Goal: Task Accomplishment & Management: Use online tool/utility

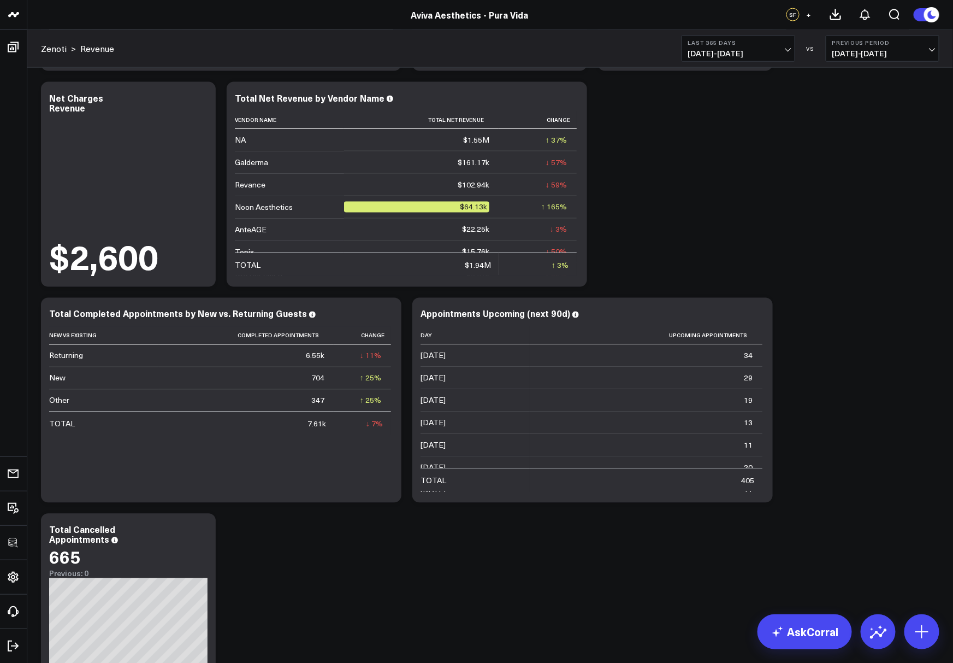
scroll to position [2385, 0]
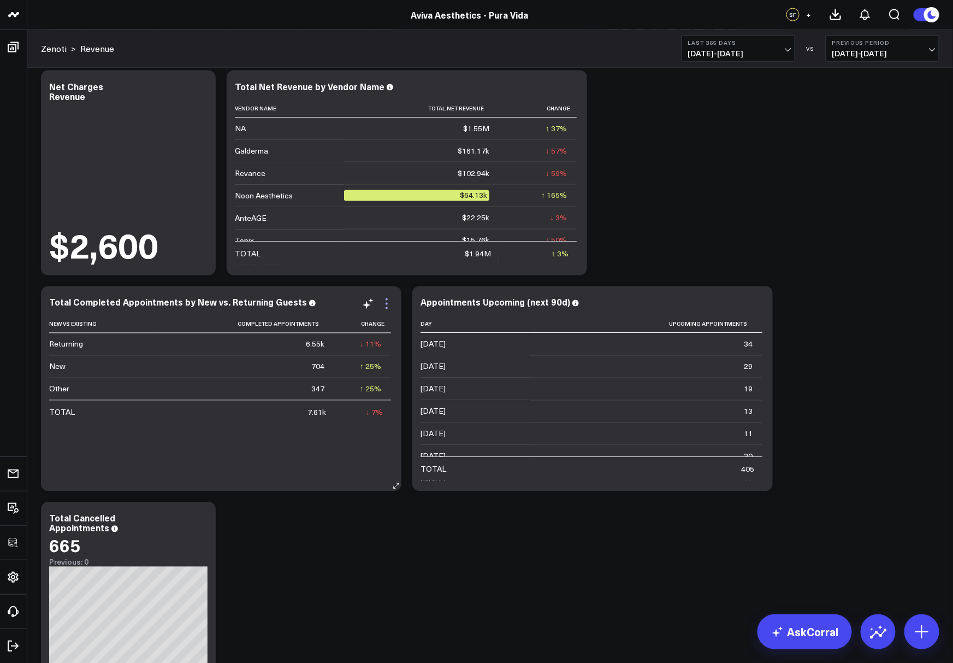
click at [390, 297] on icon at bounding box center [386, 303] width 13 height 13
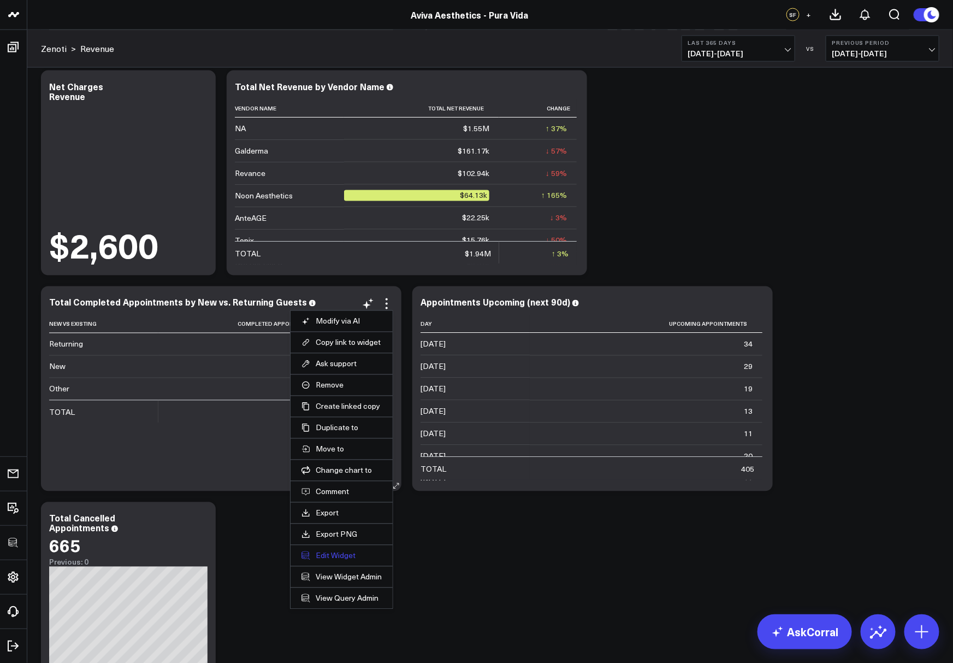
click at [327, 551] on button "Edit Widget" at bounding box center [342, 556] width 80 height 10
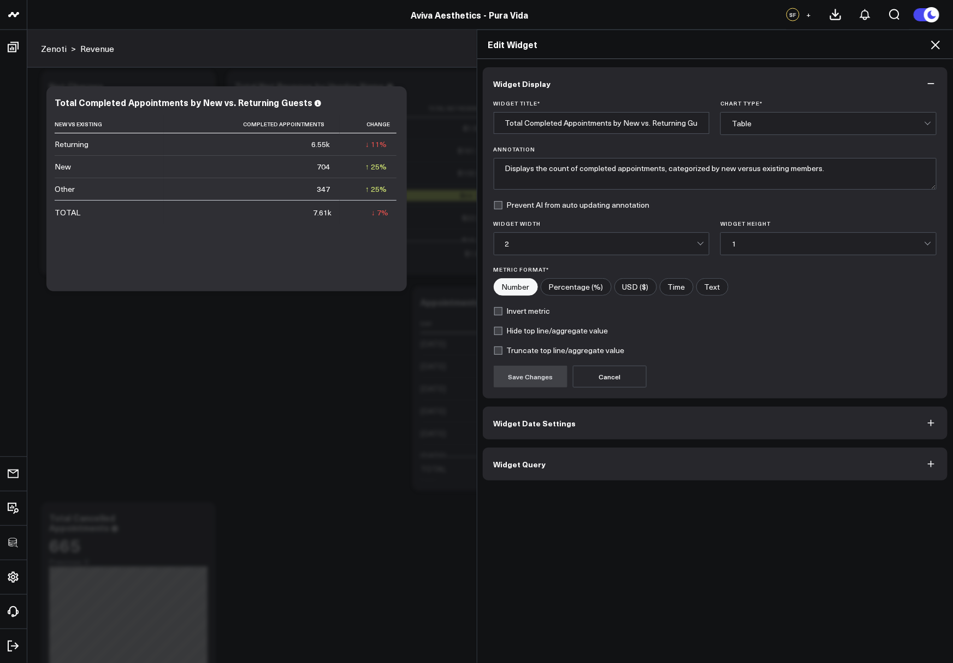
click at [511, 460] on span "Widget Query" at bounding box center [520, 464] width 52 height 9
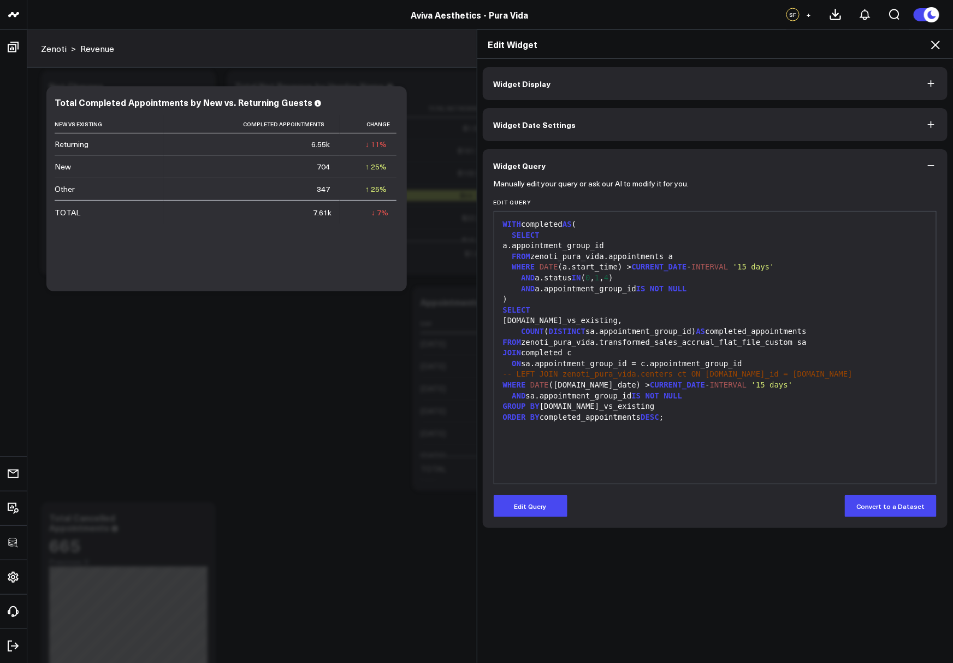
click at [613, 278] on div "AND a.status IN ( 0 , 1 , 4 )" at bounding box center [716, 278] width 432 height 11
click at [672, 281] on div "AND a.status IN ( 0 , 1 , 4 )" at bounding box center [716, 278] width 432 height 11
click at [938, 47] on icon at bounding box center [935, 44] width 13 height 13
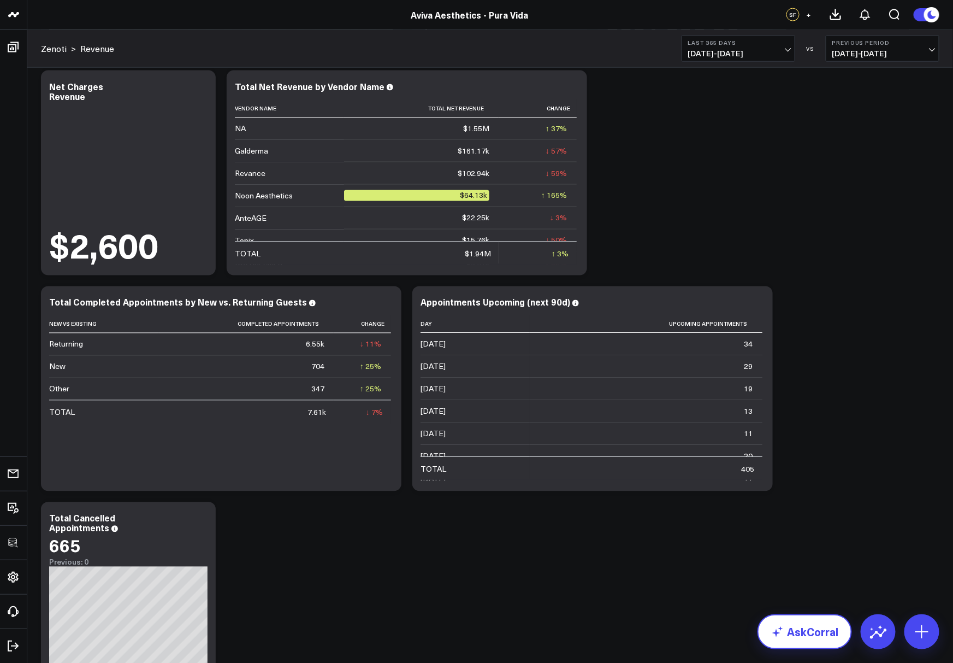
click at [815, 632] on link "AskCorral" at bounding box center [805, 631] width 95 height 35
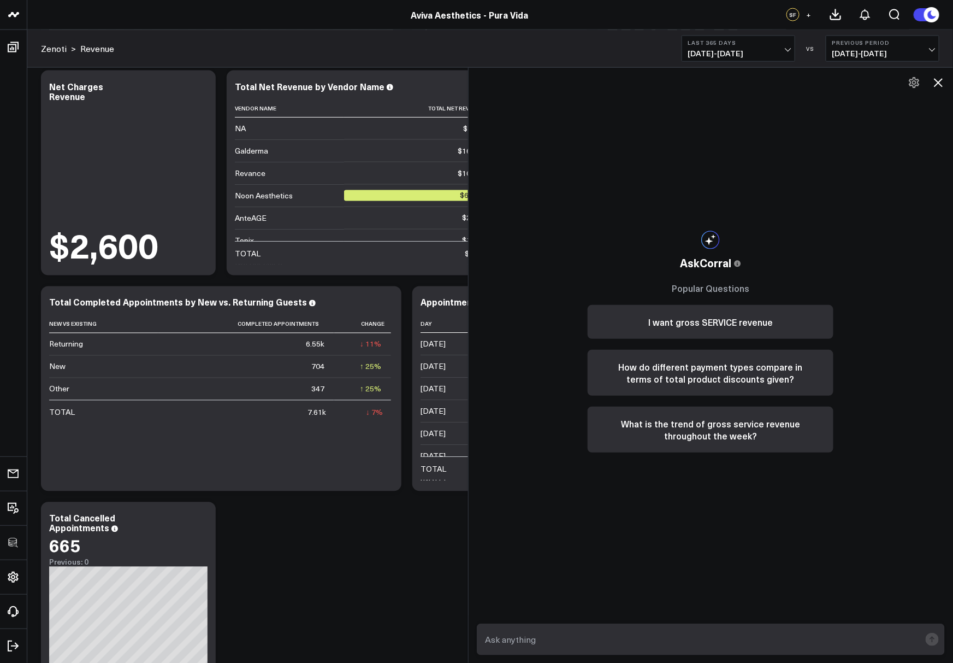
click at [731, 635] on textarea at bounding box center [702, 639] width 438 height 20
type textarea "can you show me gross price per unit broken out by member vs. non-member"
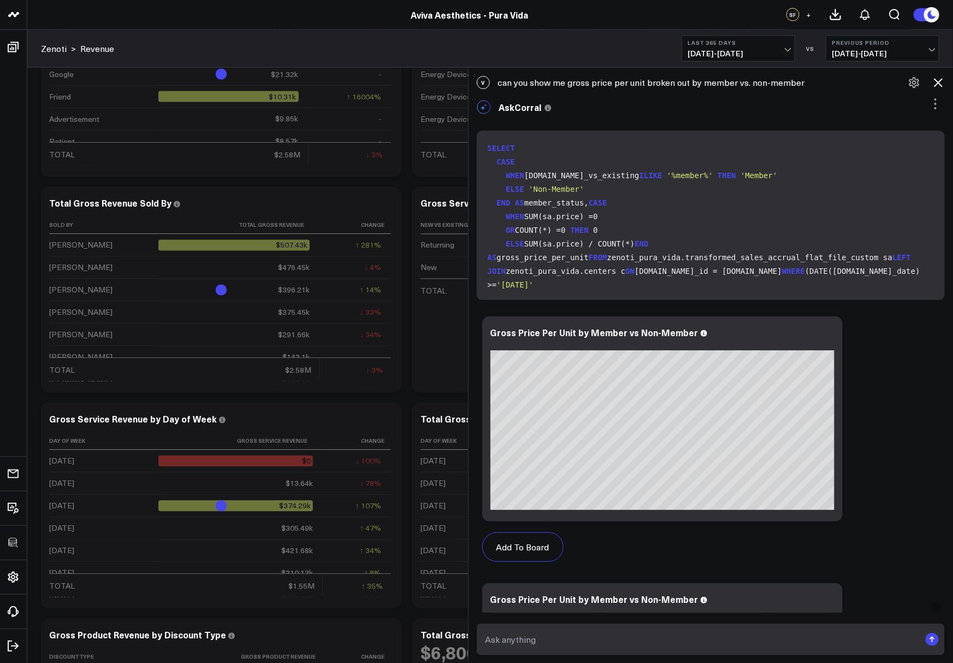
scroll to position [756, 0]
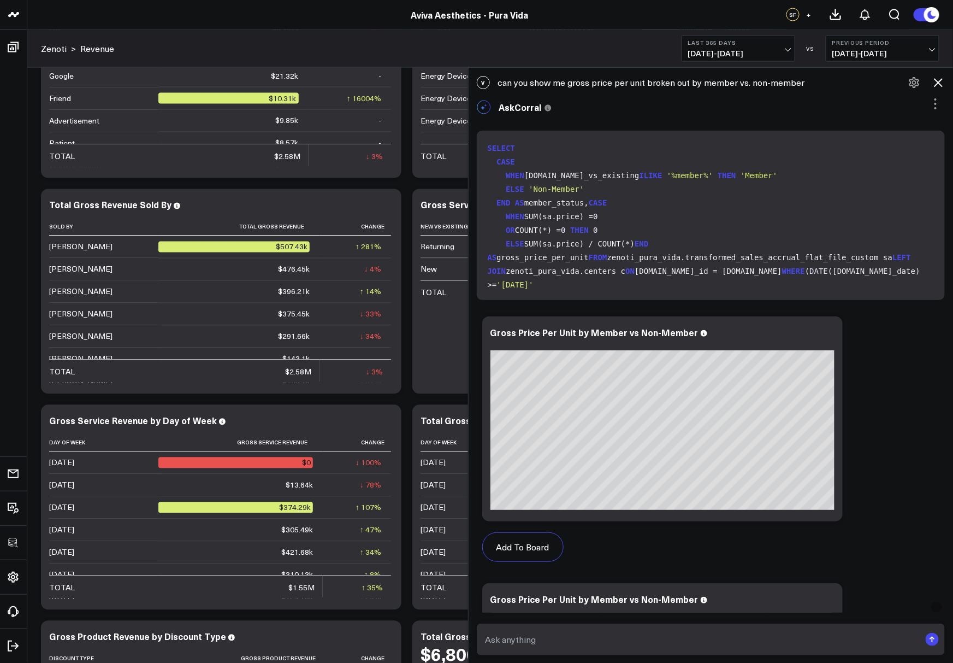
click at [544, 178] on code "SELECT CASE WHEN sa.new_vs_existing ILIKE '%member%' THEN 'Member' ELSE 'Non-Me…" at bounding box center [713, 272] width 451 height 260
click at [575, 179] on code "SELECT CASE WHEN sa.new_vs_existing ILIKE '%member%' THEN 'Member' ELSE 'Non-Me…" at bounding box center [713, 272] width 451 height 260
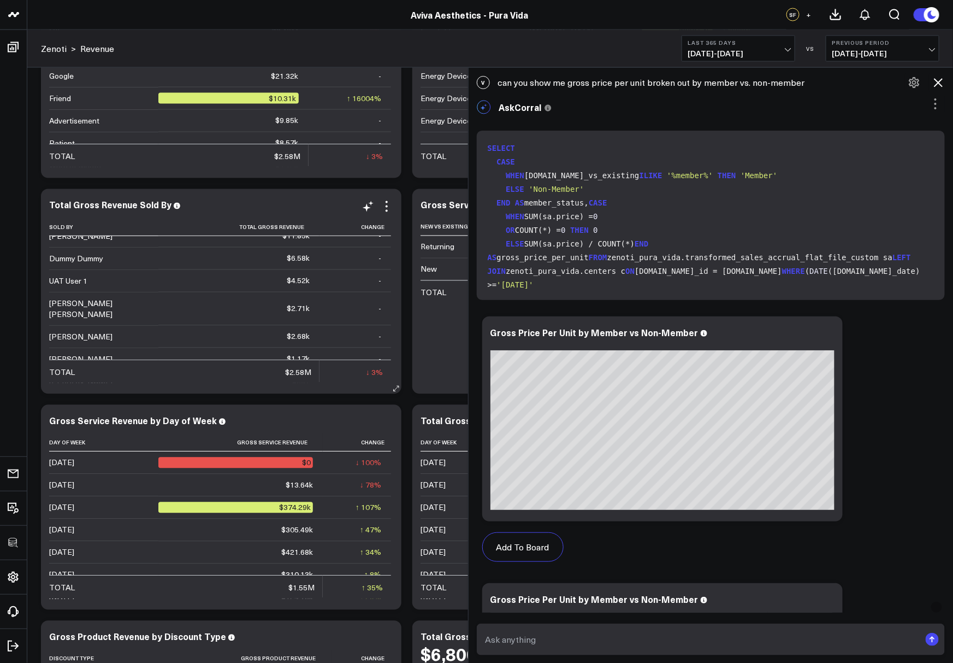
scroll to position [274, 0]
click at [943, 70] on div "V can you show me gross price per unit broken out by member vs. non-member" at bounding box center [711, 82] width 485 height 24
click at [940, 80] on icon at bounding box center [938, 82] width 13 height 13
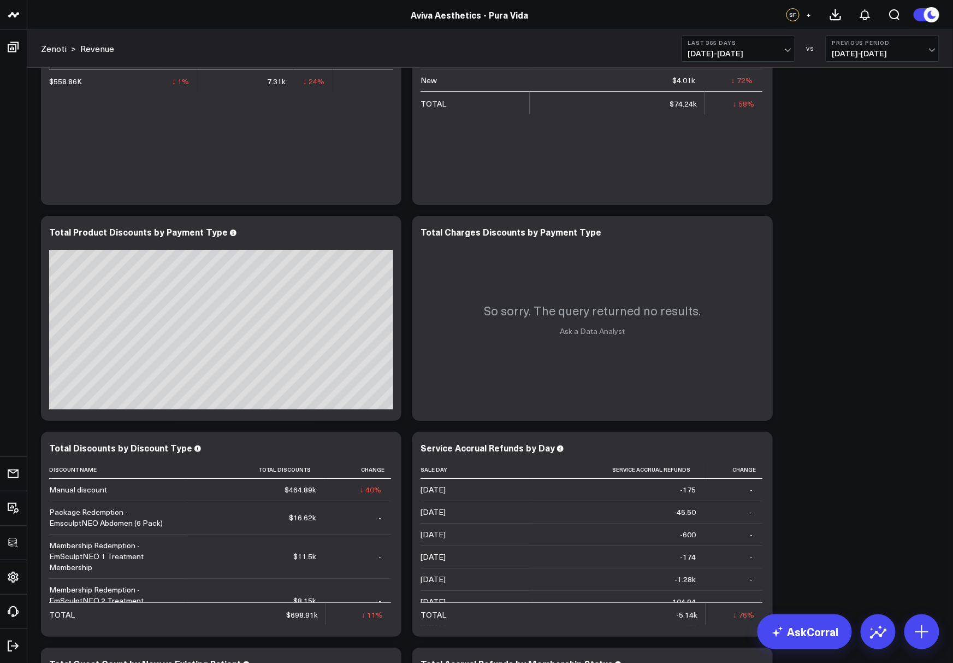
scroll to position [1596, 0]
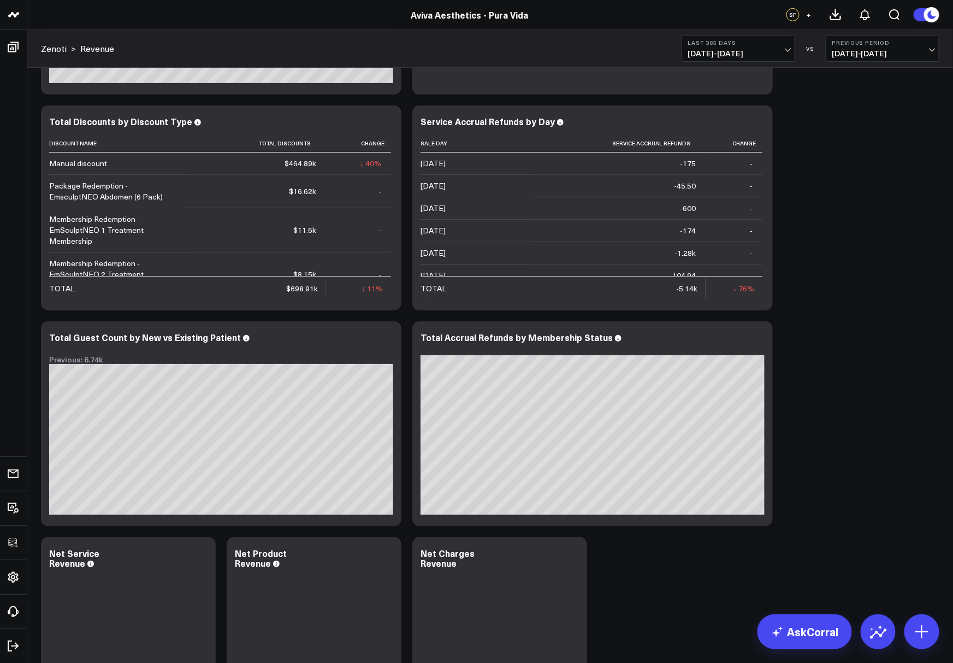
scroll to position [1944, 0]
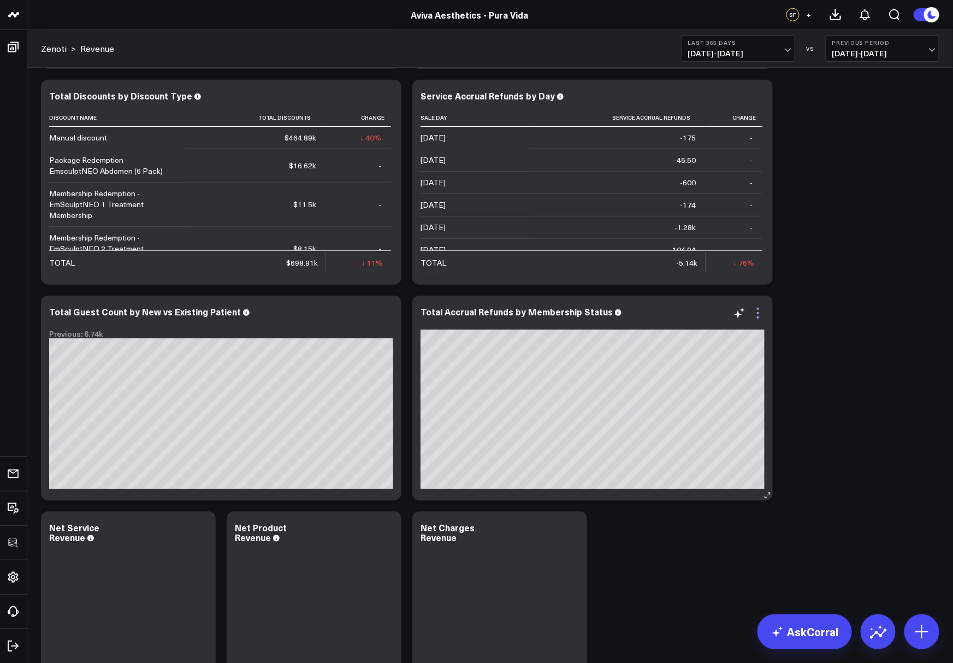
click at [762, 317] on icon at bounding box center [758, 313] width 13 height 13
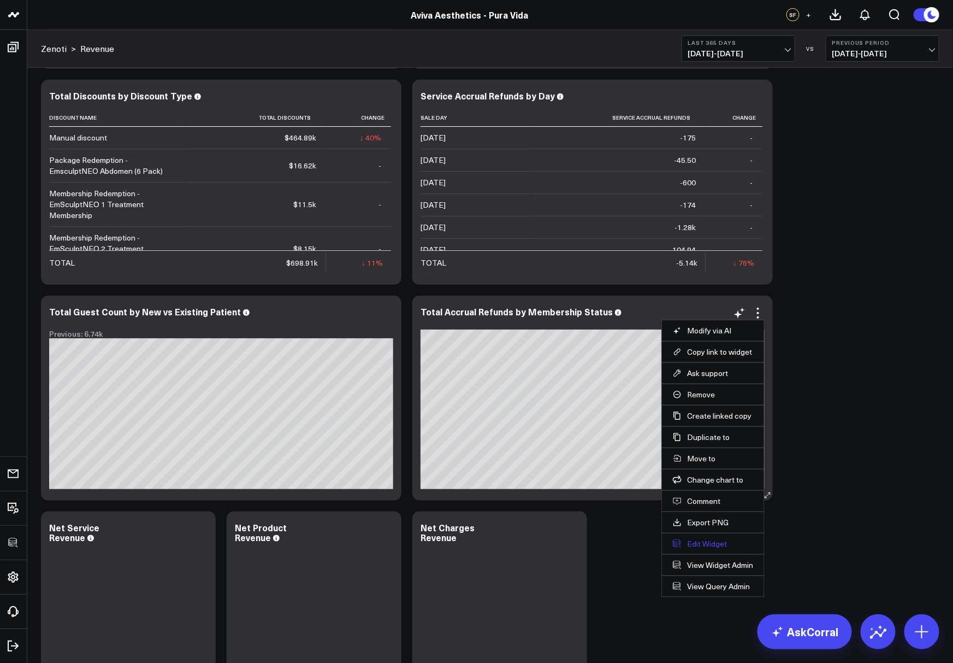
click at [696, 539] on button "Edit Widget" at bounding box center [713, 544] width 80 height 10
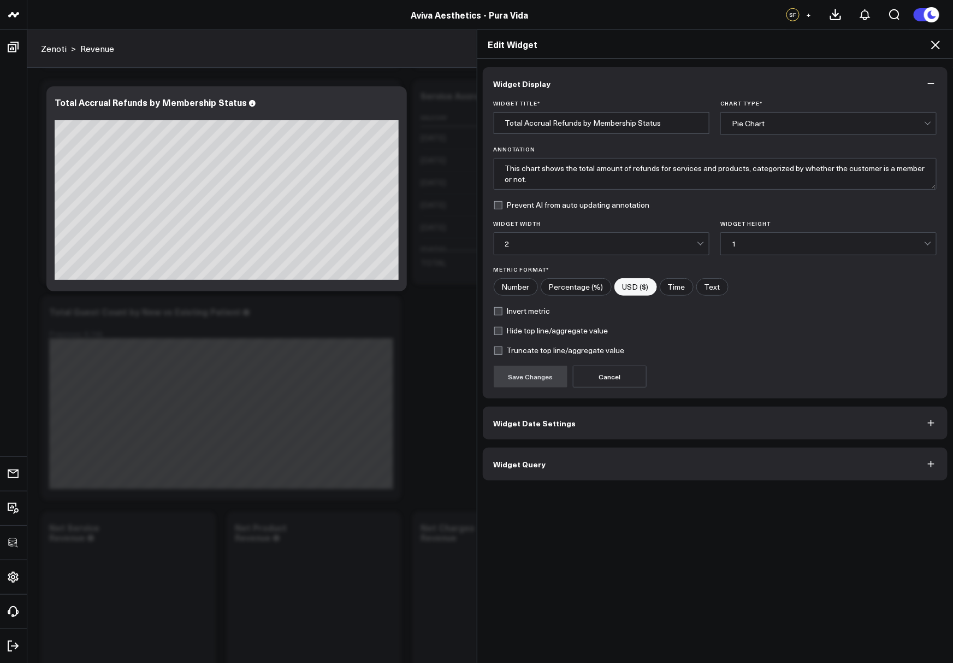
click at [609, 461] on button "Widget Query" at bounding box center [716, 464] width 466 height 33
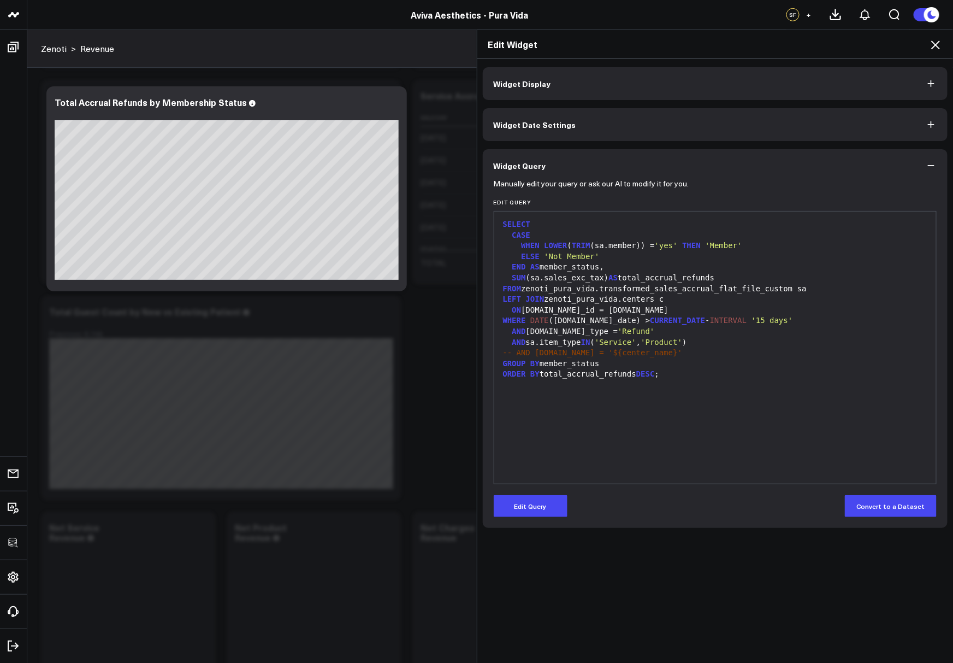
click at [615, 244] on div "WHEN LOWER ( TRIM (sa.member)) = 'yes' THEN 'Member'" at bounding box center [716, 245] width 432 height 11
click at [615, 243] on div "WHEN LOWER ( TRIM (sa.member)) = 'yes' THEN 'Member'" at bounding box center [716, 245] width 432 height 11
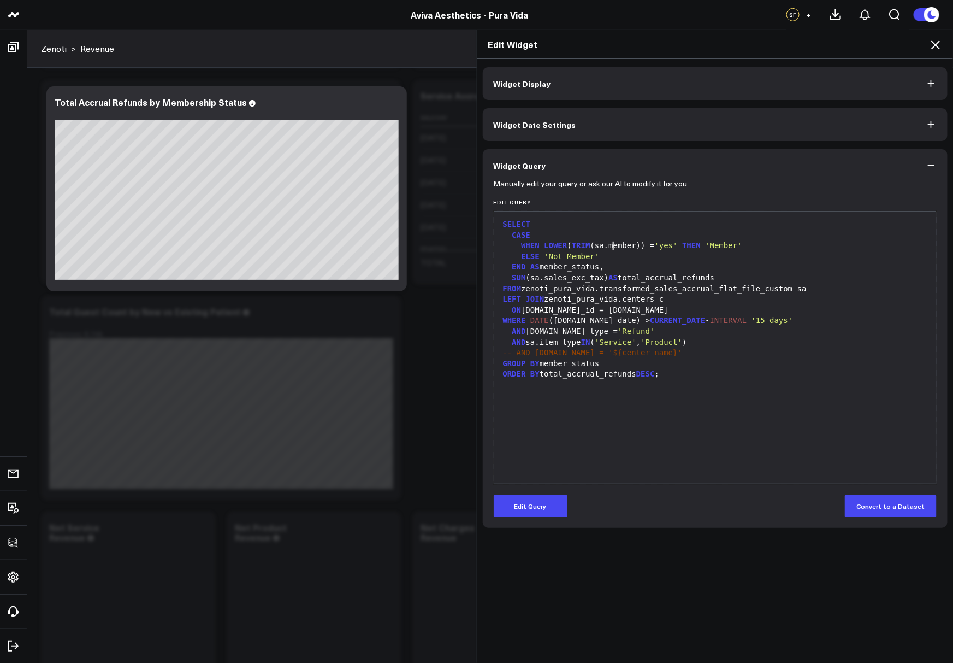
click at [615, 243] on div "WHEN LOWER ( TRIM (sa.member)) = 'yes' THEN 'Member'" at bounding box center [716, 245] width 432 height 11
copy div "member"
click at [517, 303] on div "LEFT JOIN zenoti_pura_vida.centers c" at bounding box center [716, 299] width 432 height 11
drag, startPoint x: 594, startPoint y: 241, endPoint x: 635, endPoint y: 243, distance: 41.6
click at [635, 243] on div "WHEN LOWER ( TRIM (sa.member)) = 'yes' THEN 'Member'" at bounding box center [716, 245] width 432 height 11
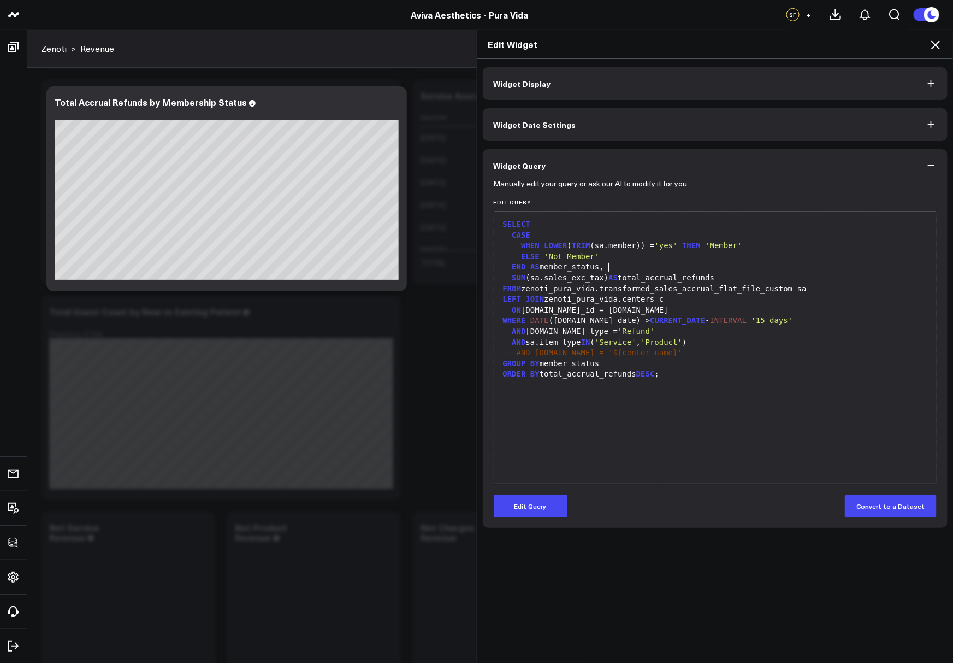
click at [632, 263] on div "END AS member_status," at bounding box center [716, 267] width 432 height 11
drag, startPoint x: 522, startPoint y: 245, endPoint x: 744, endPoint y: 244, distance: 221.8
click at [744, 244] on div "WHEN LOWER ( TRIM (sa.member)) = 'yes' THEN 'Member'" at bounding box center [716, 245] width 432 height 11
copy div "WHEN LOWER ( TRIM (sa.member)) = 'yes' THEN 'Member"
click at [938, 49] on icon at bounding box center [935, 44] width 13 height 13
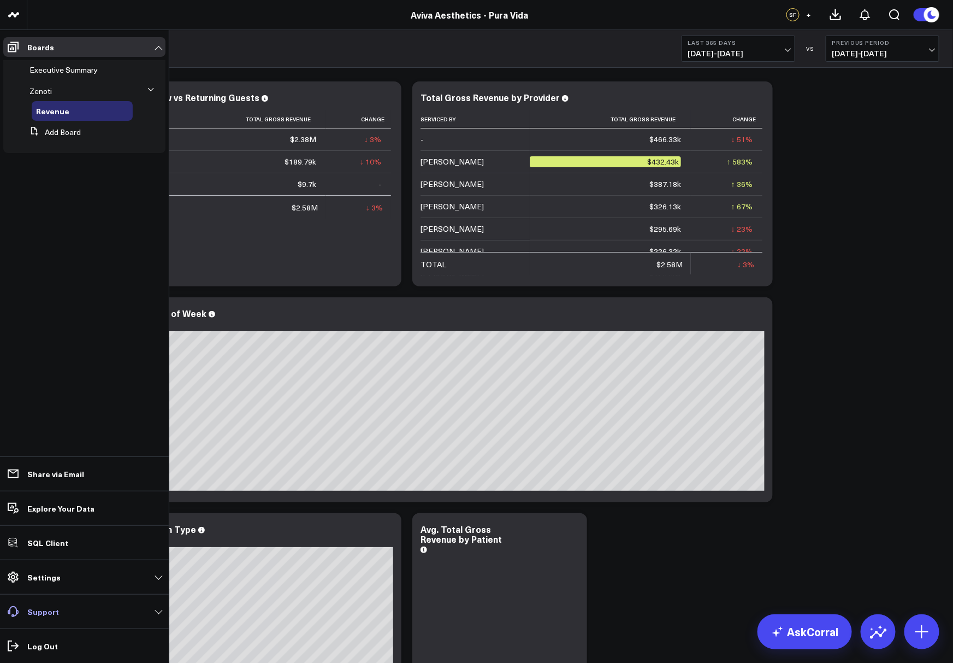
click at [135, 613] on link "Support" at bounding box center [84, 612] width 162 height 20
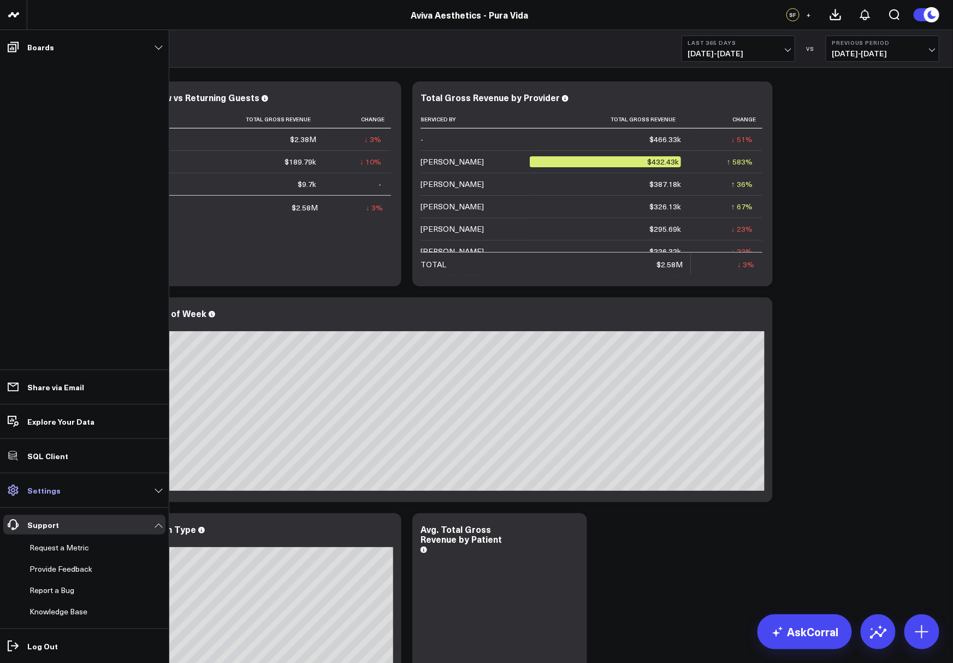
click at [144, 490] on link "Settings" at bounding box center [84, 490] width 162 height 20
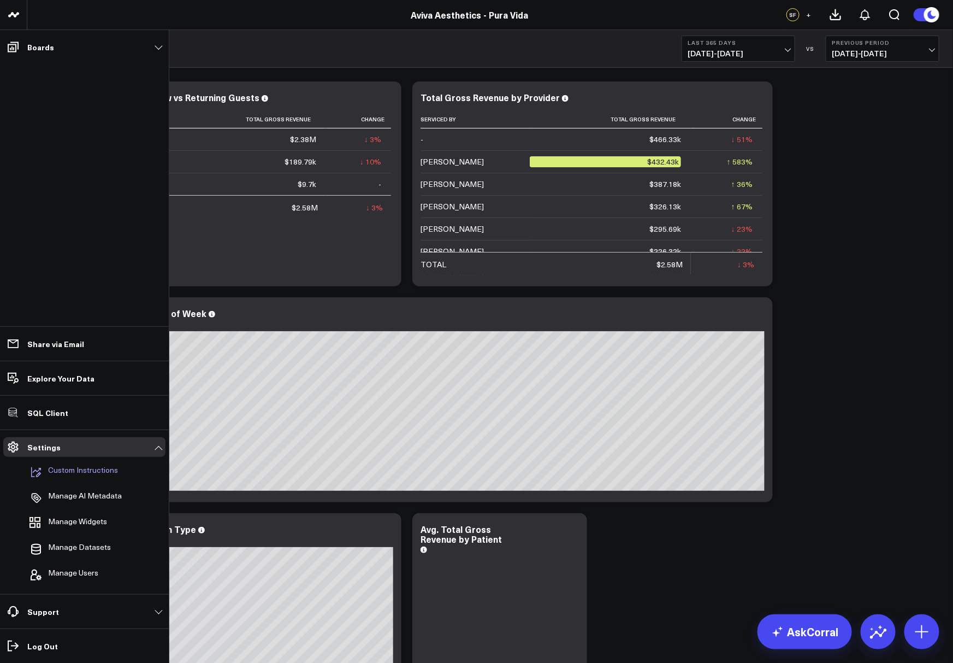
click at [74, 471] on p "Custom Instructions" at bounding box center [83, 472] width 70 height 13
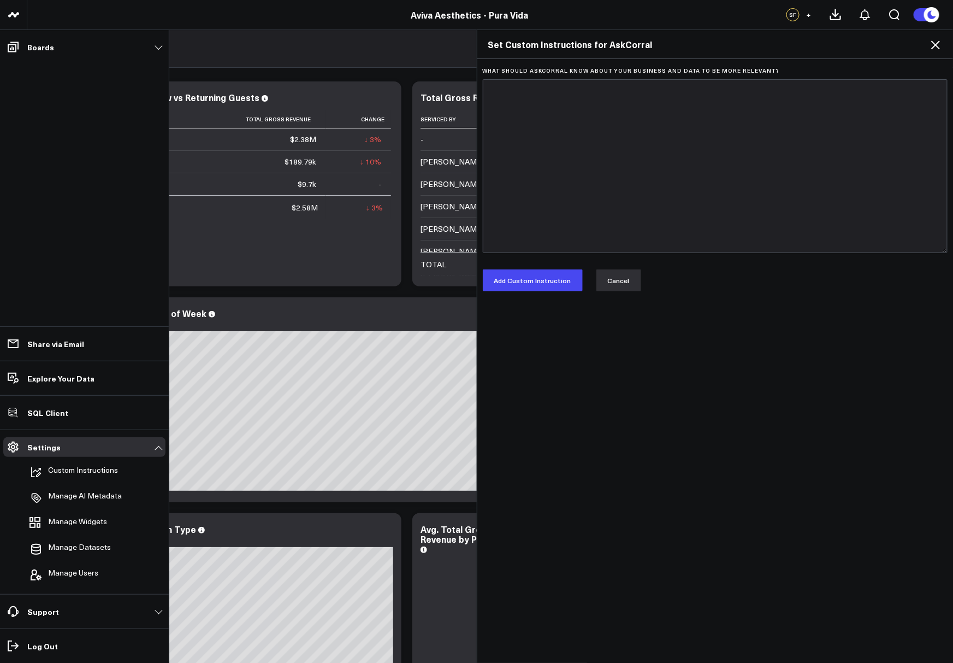
click at [608, 286] on button "Cancel" at bounding box center [619, 280] width 45 height 22
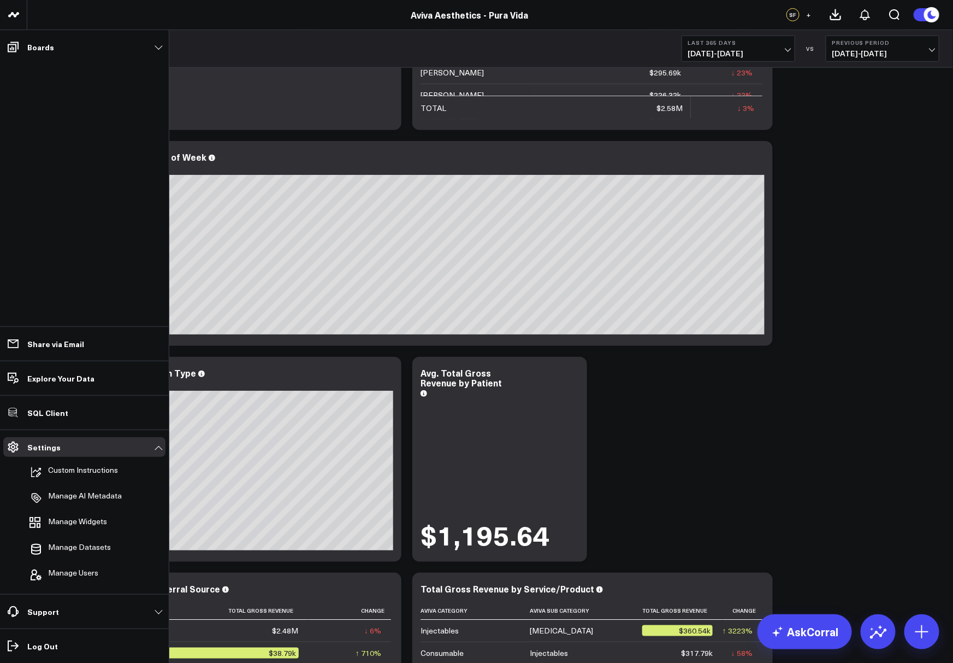
scroll to position [161, 0]
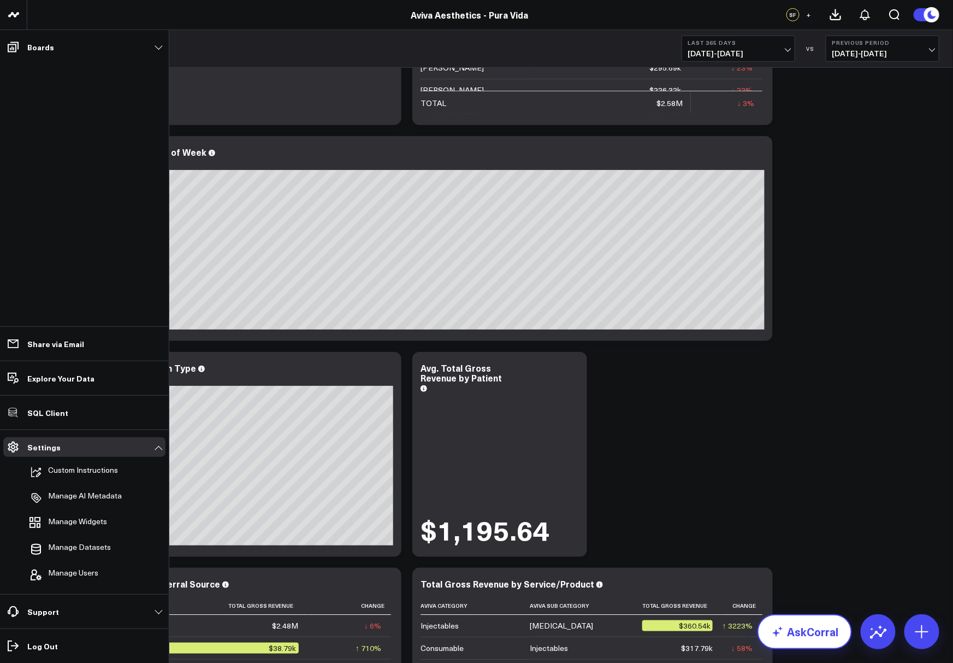
click at [792, 636] on link "AskCorral" at bounding box center [805, 631] width 95 height 35
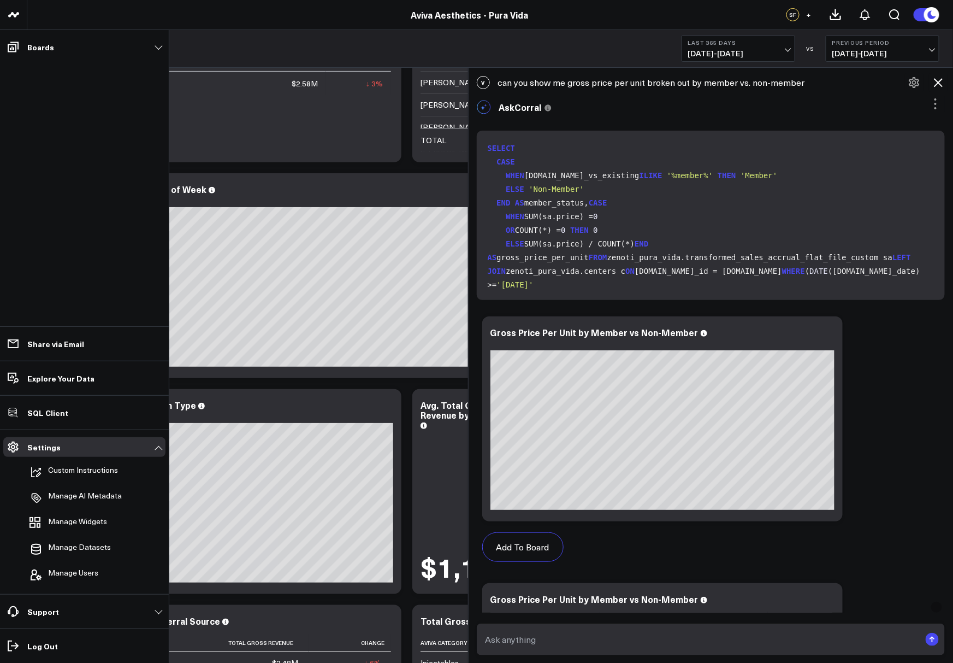
scroll to position [276, 0]
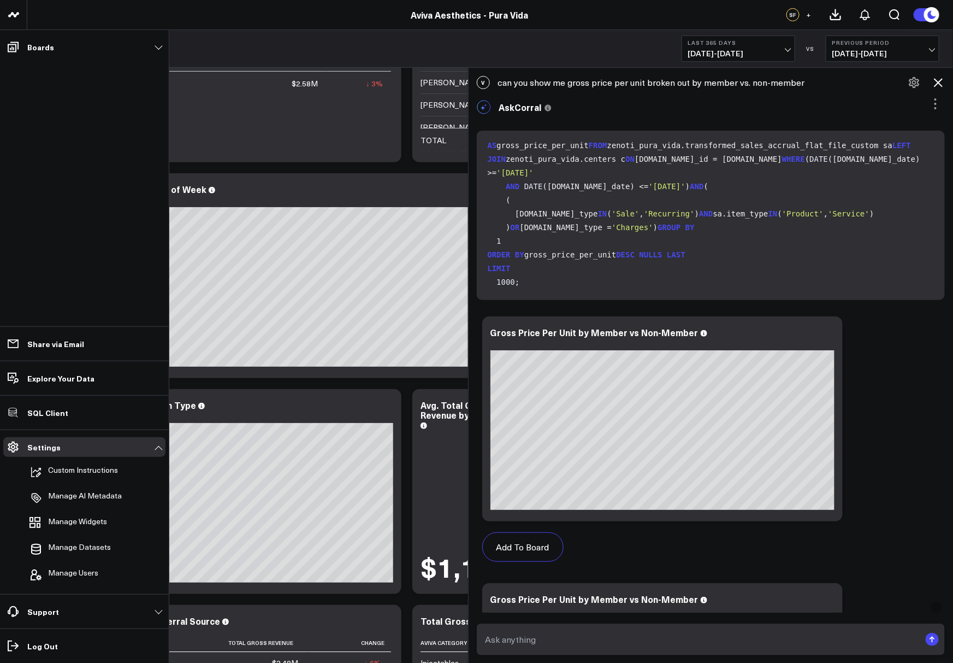
click at [521, 654] on form at bounding box center [711, 639] width 469 height 32
click at [516, 640] on textarea at bounding box center [702, 639] width 438 height 20
paste textarea "WHEN LOWER(TRIM(sa.member)) = 'yes' THEN 'Member"
type textarea "define member by: WHEN LOWER(TRIM(sa.member)) = 'yes' THEN 'Member"
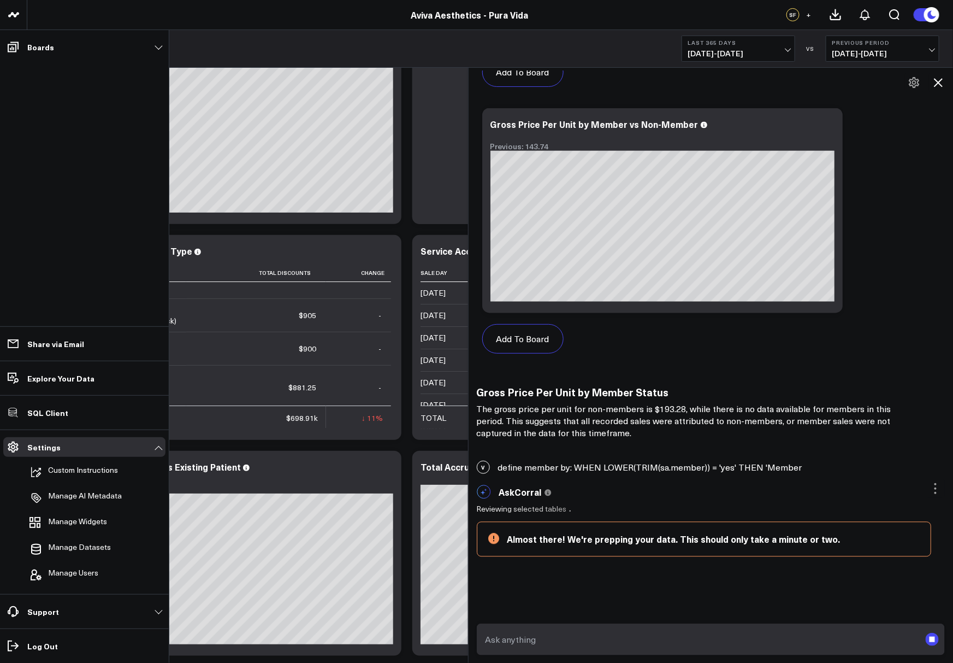
scroll to position [743, 0]
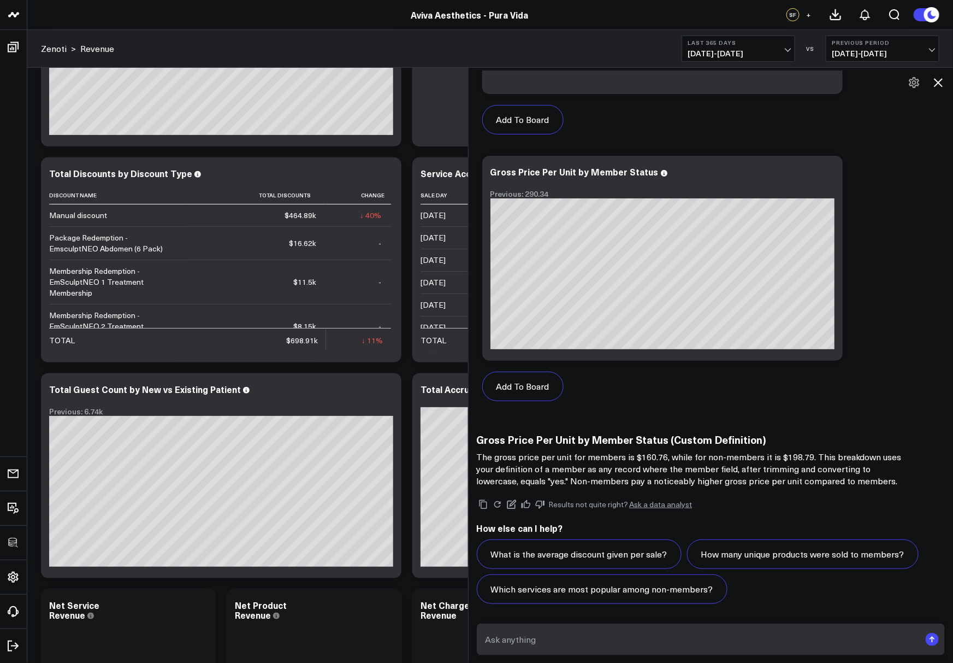
scroll to position [1867, 0]
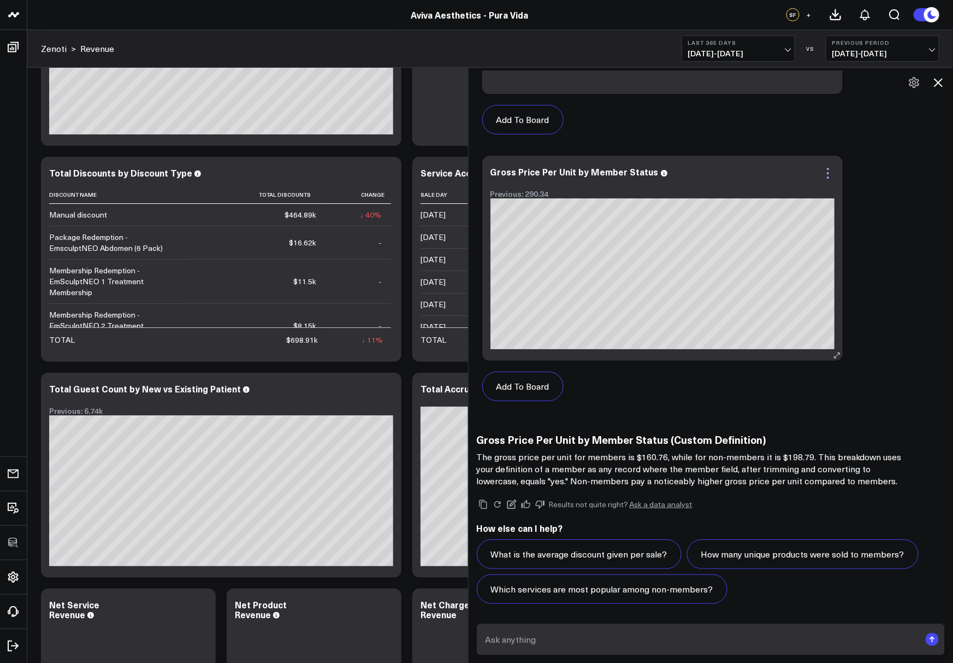
click at [826, 174] on icon at bounding box center [828, 173] width 13 height 13
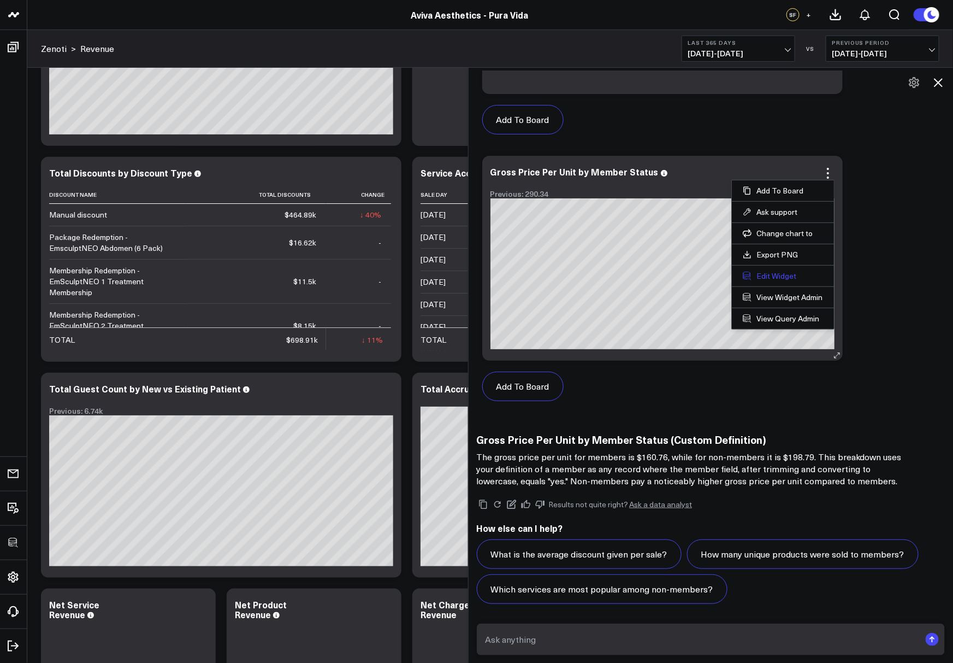
click at [778, 278] on button "Edit Widget" at bounding box center [783, 276] width 80 height 10
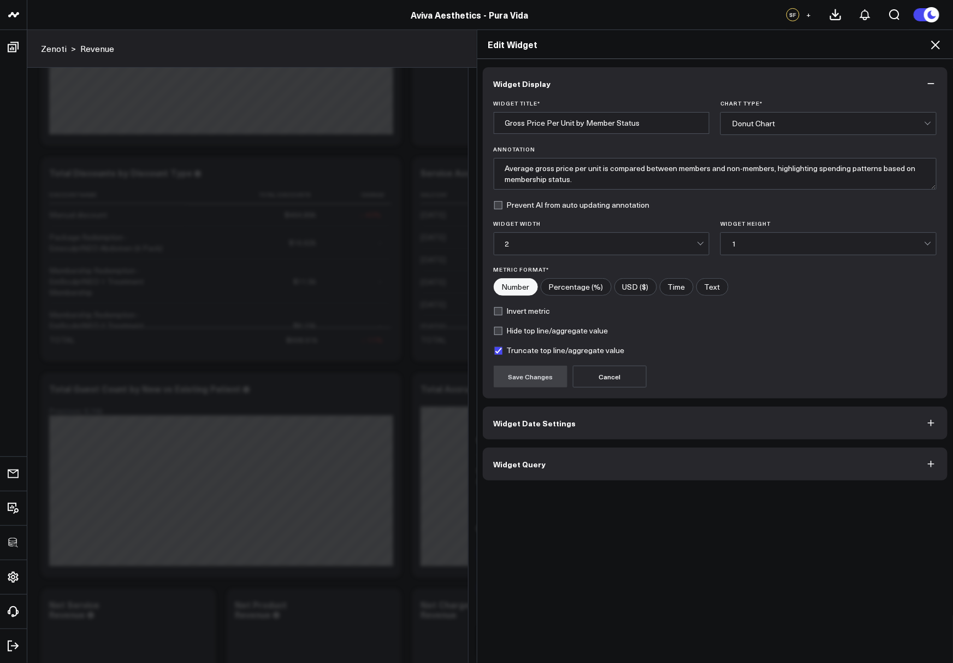
click at [497, 328] on label "Hide top line/aggregate value" at bounding box center [551, 330] width 115 height 9
click at [497, 328] on input "Hide top line/aggregate value" at bounding box center [498, 330] width 9 height 9
checkbox input "true"
click at [523, 366] on button "Save Changes" at bounding box center [531, 377] width 74 height 22
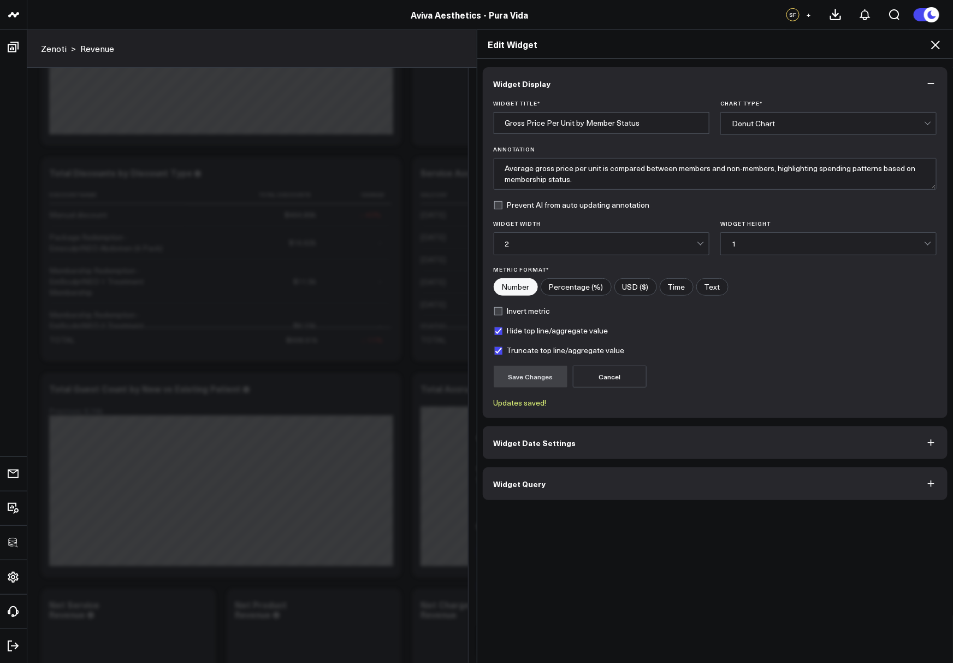
scroll to position [1791, 0]
click at [936, 44] on icon at bounding box center [936, 44] width 9 height 9
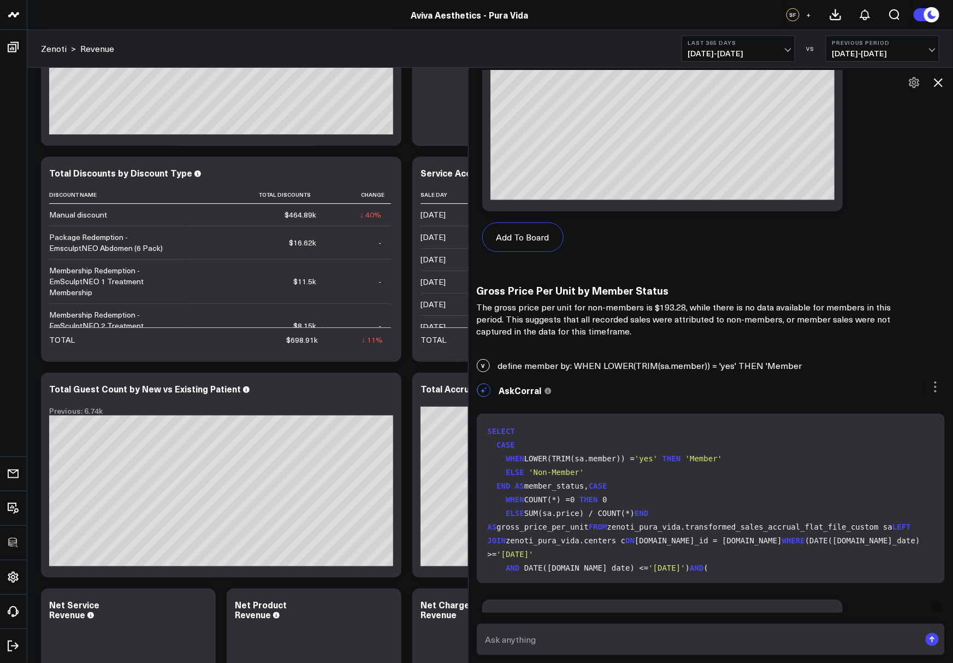
scroll to position [844, 0]
click at [499, 367] on div "V define member by: WHEN LOWER(TRIM(sa.member)) = 'yes' THEN 'Member" at bounding box center [711, 365] width 485 height 24
click at [713, 365] on div "V define member by: WHEN LOWER(TRIM(sa.member)) = 'yes' THEN 'Member" at bounding box center [711, 365] width 485 height 24
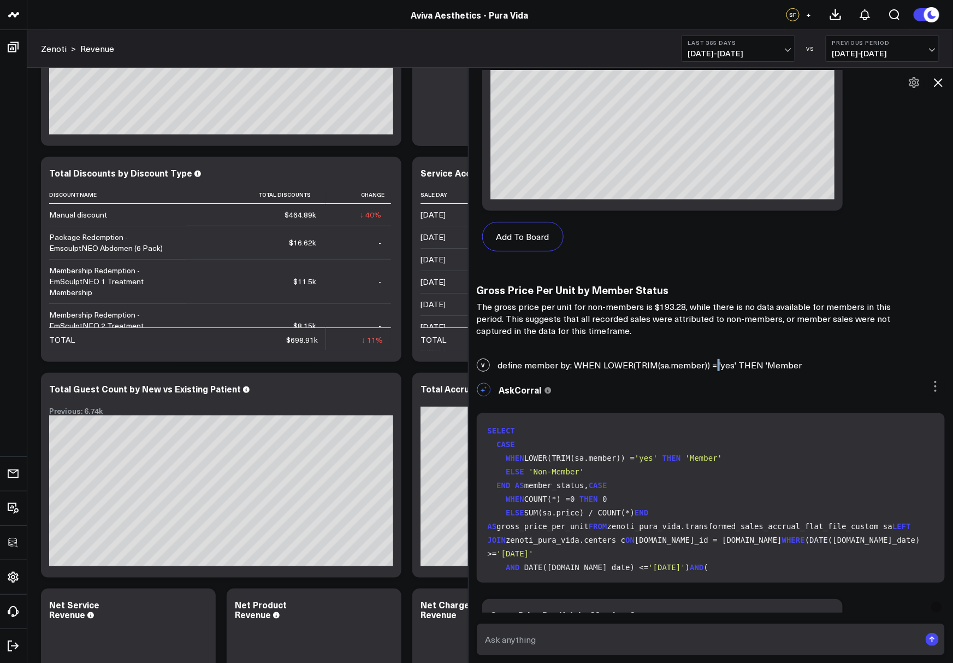
click at [713, 365] on div "V define member by: WHEN LOWER(TRIM(sa.member)) = 'yes' THEN 'Member" at bounding box center [711, 365] width 485 height 24
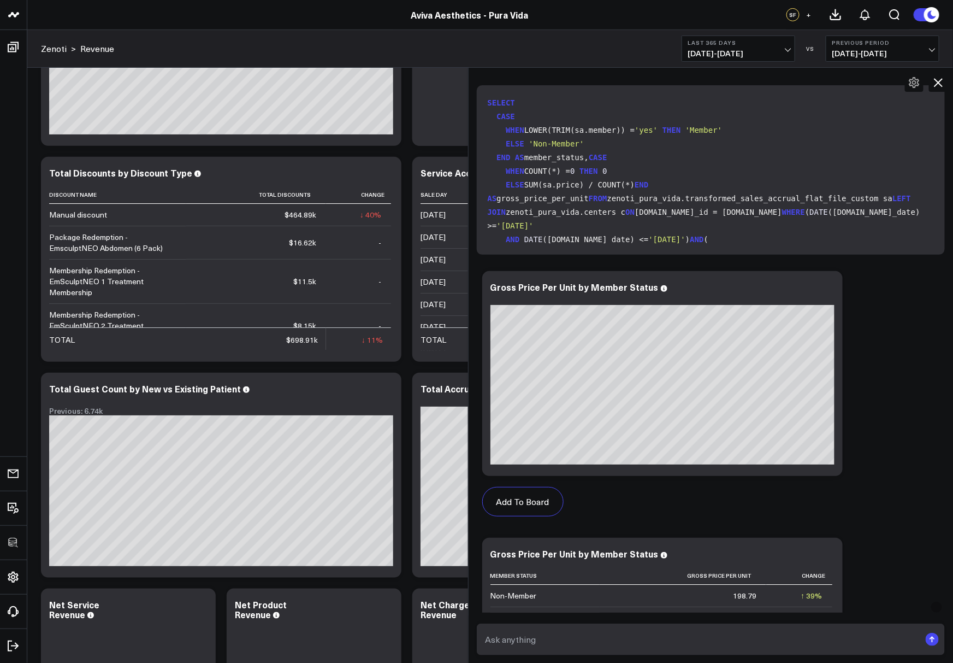
scroll to position [1175, 0]
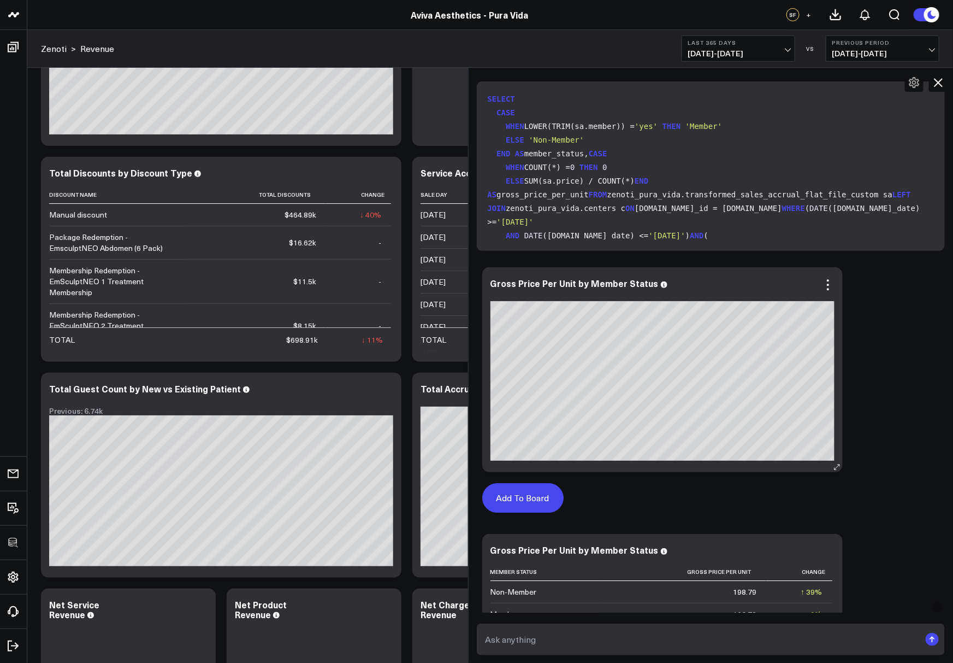
click at [525, 490] on button "Add To Board" at bounding box center [522, 498] width 81 height 30
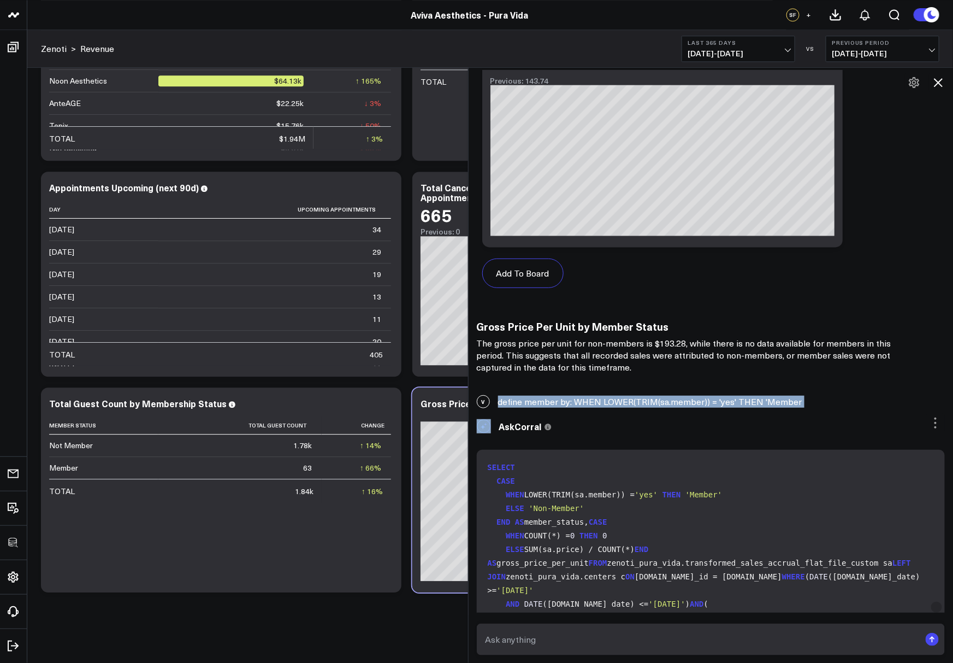
scroll to position [807, 0]
click at [605, 403] on div "V define member by: WHEN LOWER(TRIM(sa.member)) = 'yes' THEN 'Member" at bounding box center [711, 402] width 485 height 24
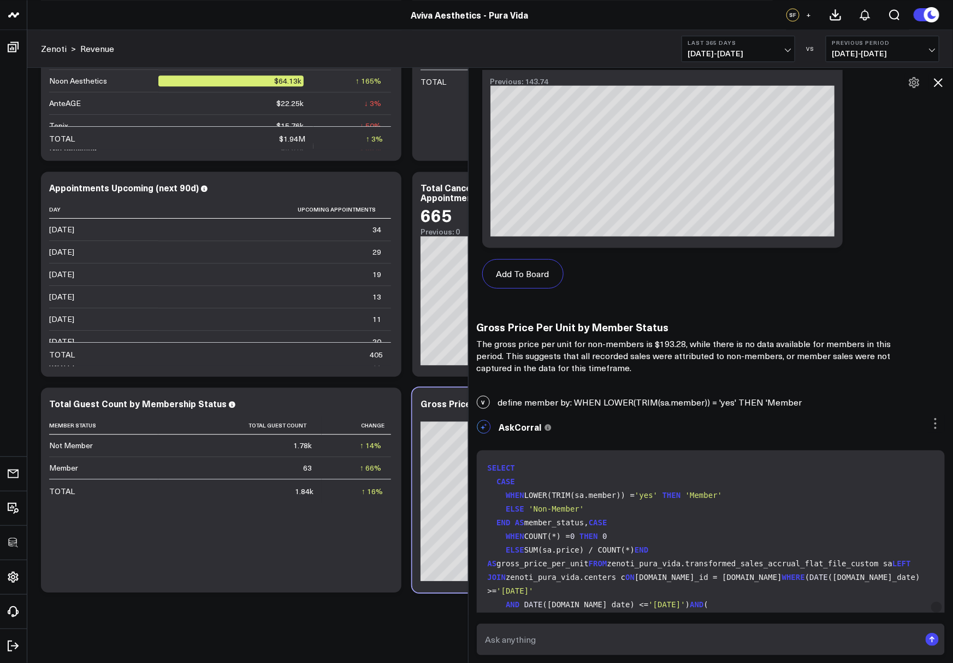
click at [605, 403] on div "V define member by: WHEN LOWER(TRIM(sa.member)) = 'yes' THEN 'Member" at bounding box center [711, 402] width 485 height 24
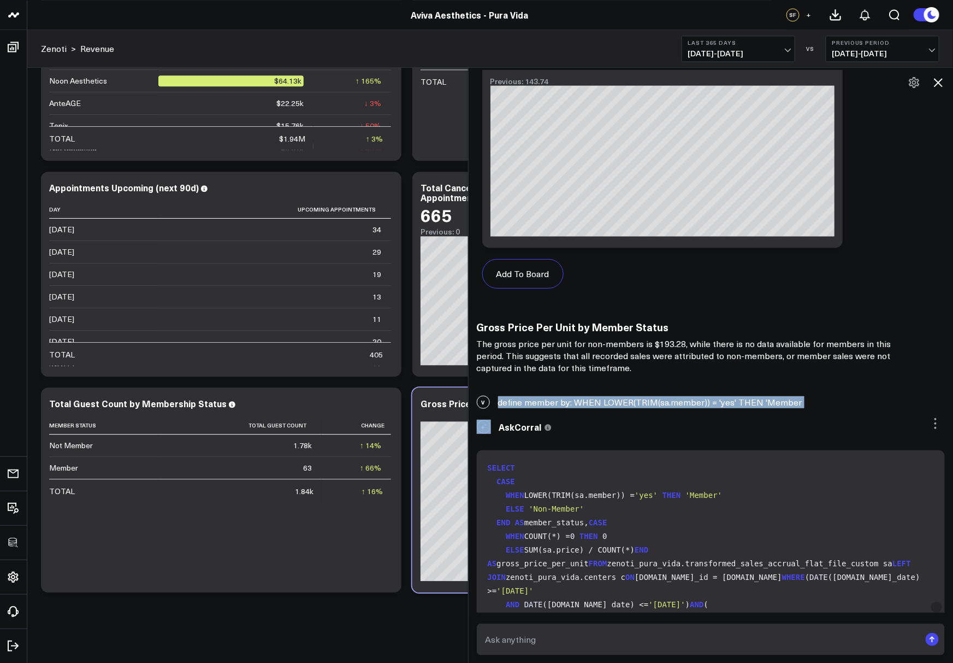
click at [605, 403] on div "V define member by: WHEN LOWER(TRIM(sa.member)) = 'yes' THEN 'Member" at bounding box center [711, 402] width 485 height 24
click at [940, 85] on icon at bounding box center [938, 82] width 13 height 13
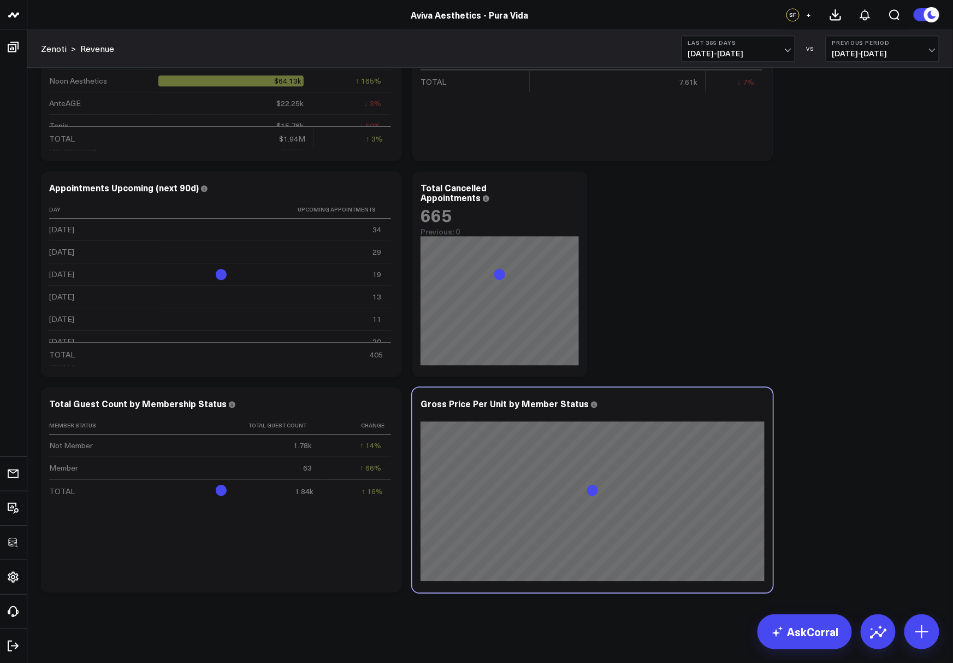
scroll to position [0, 0]
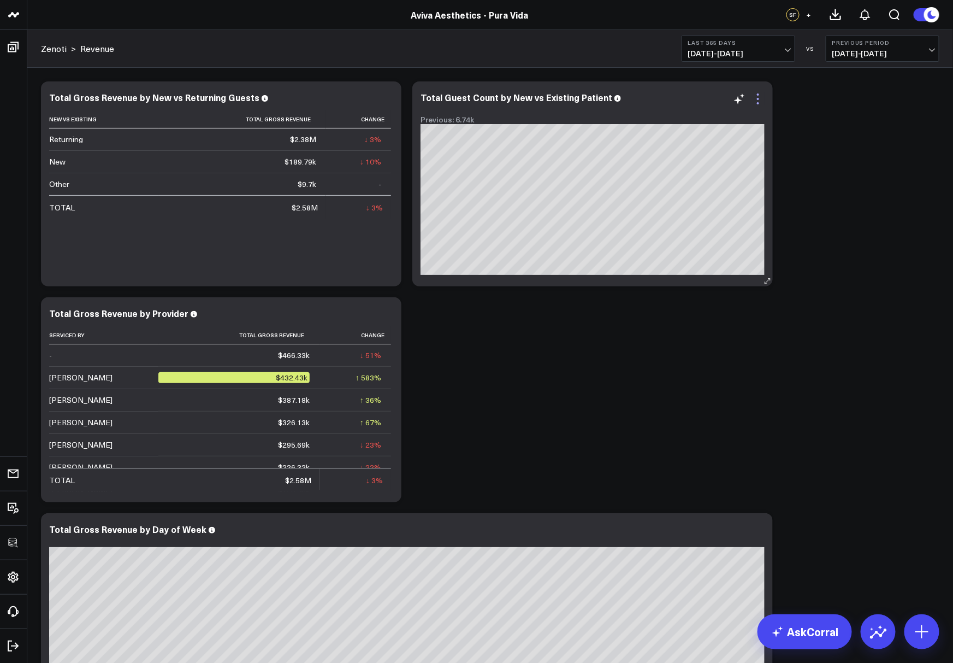
click at [758, 98] on icon at bounding box center [758, 99] width 2 height 2
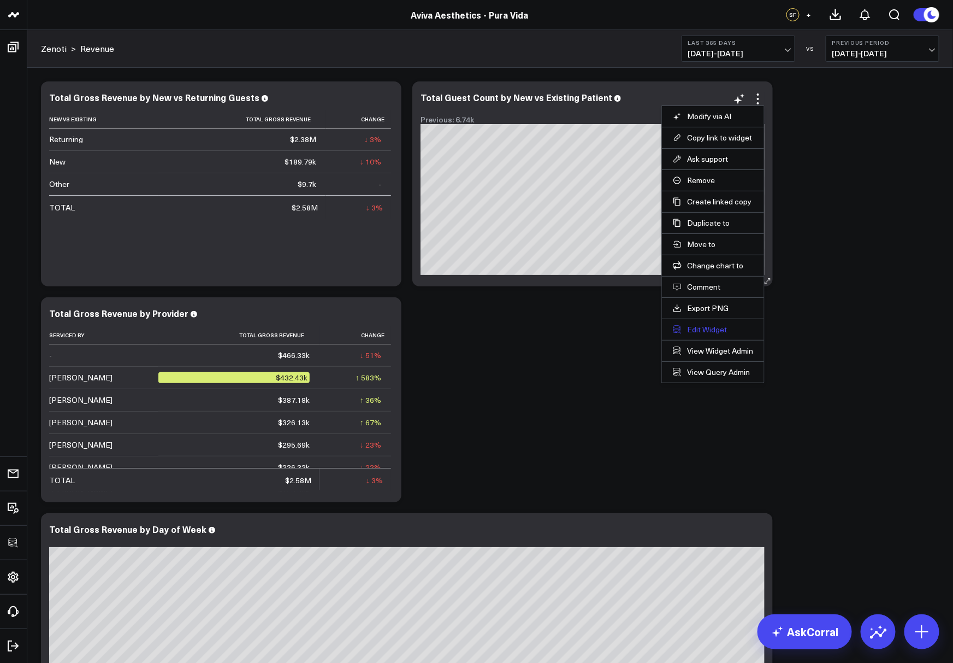
click at [697, 327] on button "Edit Widget" at bounding box center [713, 330] width 80 height 10
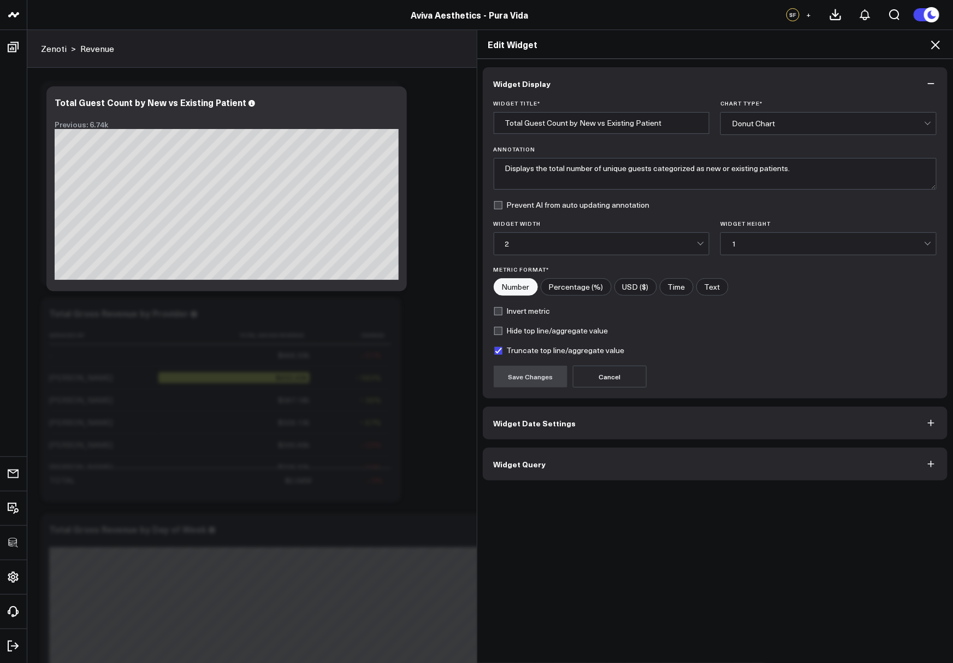
click at [602, 456] on button "Widget Query" at bounding box center [716, 464] width 466 height 33
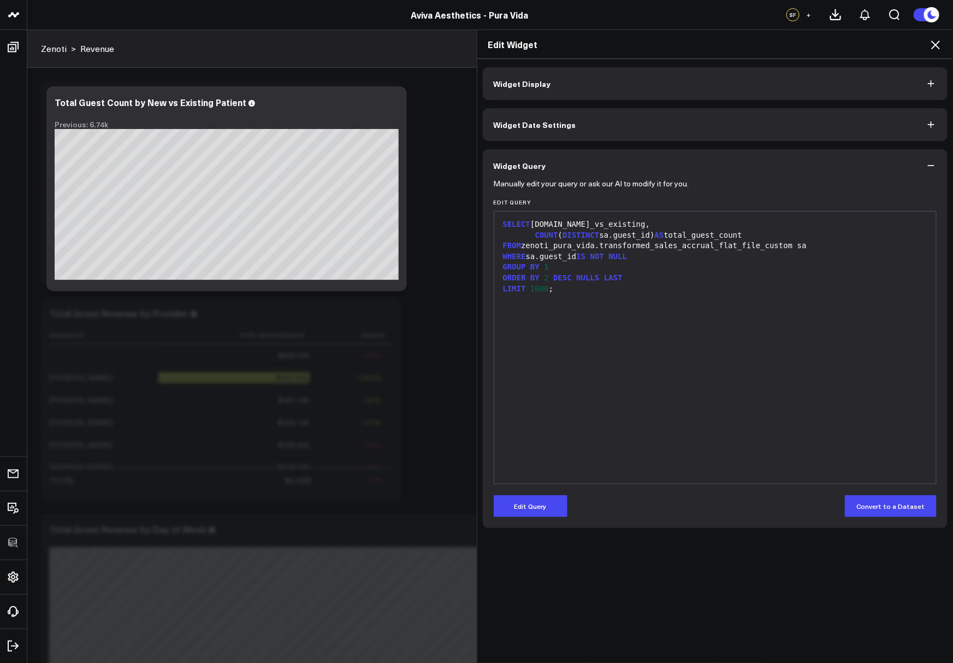
click at [935, 46] on icon at bounding box center [936, 44] width 9 height 9
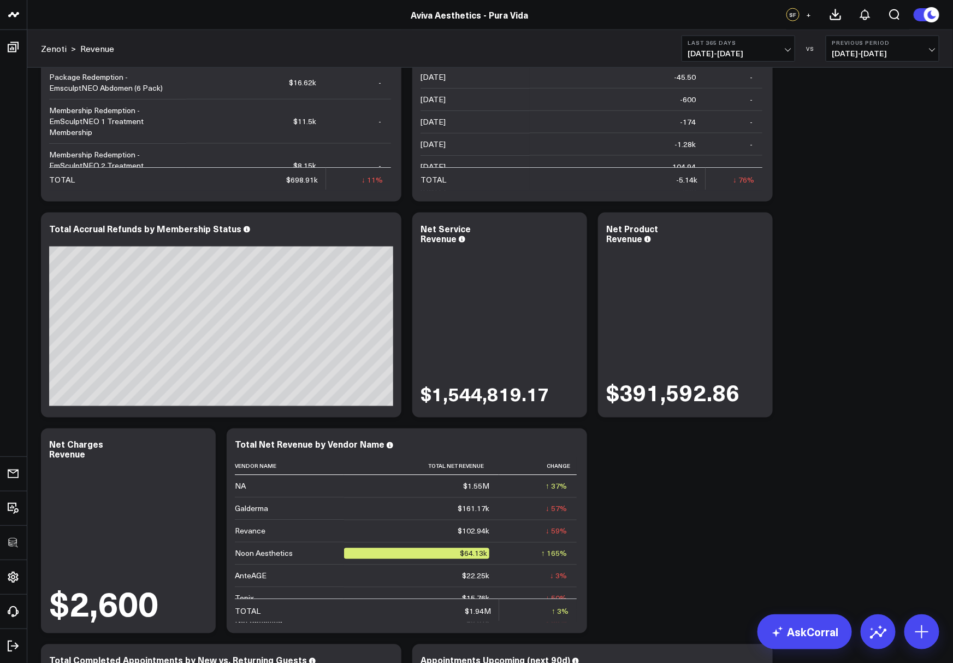
scroll to position [2244, 0]
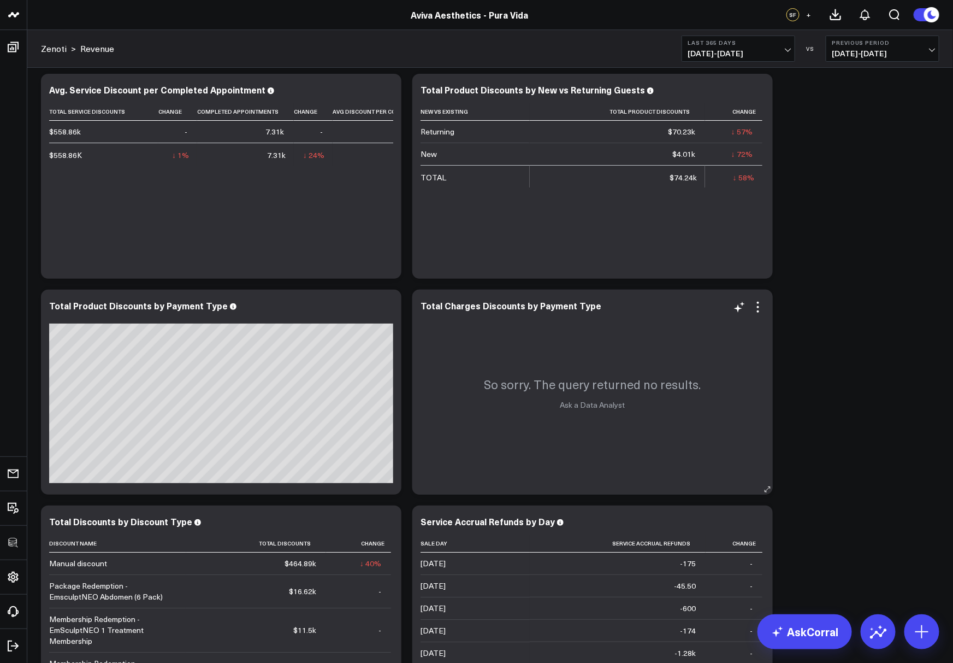
scroll to position [1735, 0]
click at [760, 308] on icon at bounding box center [758, 306] width 13 height 13
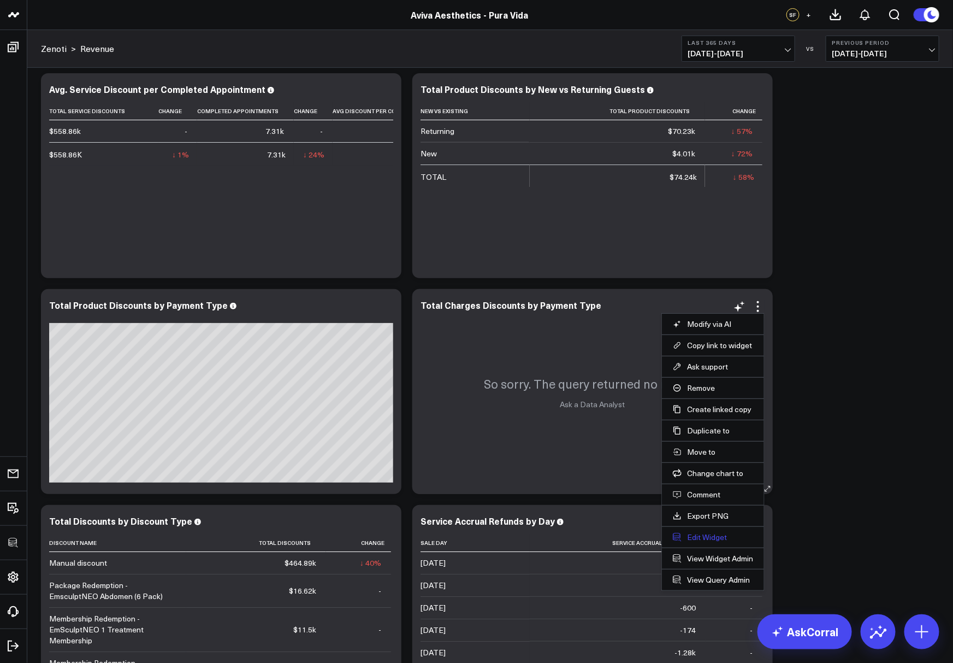
click at [702, 532] on button "Edit Widget" at bounding box center [713, 537] width 80 height 10
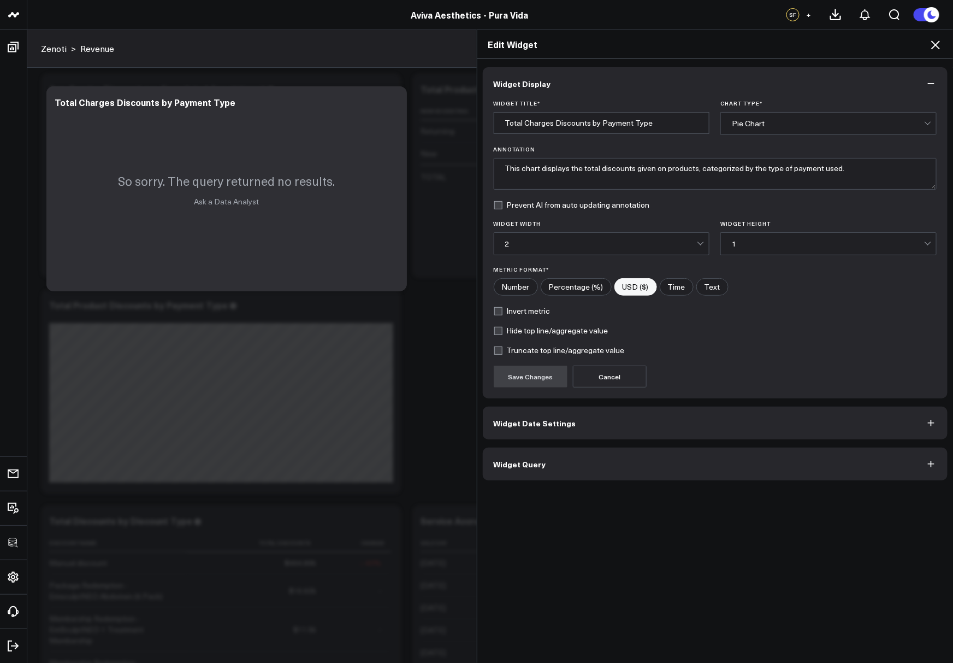
click at [578, 477] on button "Widget Query" at bounding box center [716, 464] width 466 height 33
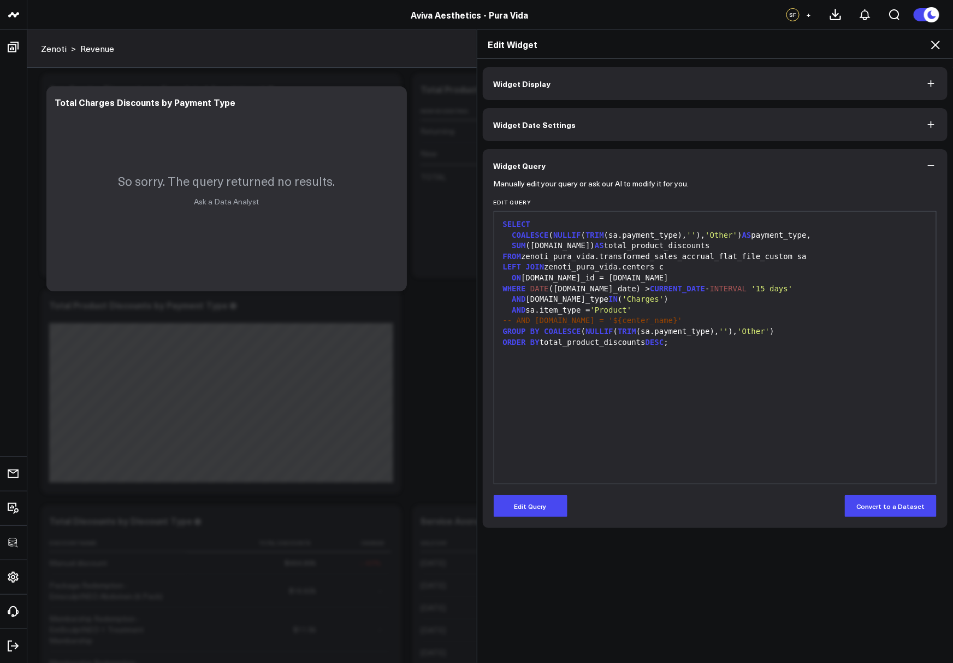
click at [932, 51] on div "Edit Widget" at bounding box center [716, 44] width 476 height 29
click at [937, 48] on icon at bounding box center [935, 44] width 13 height 13
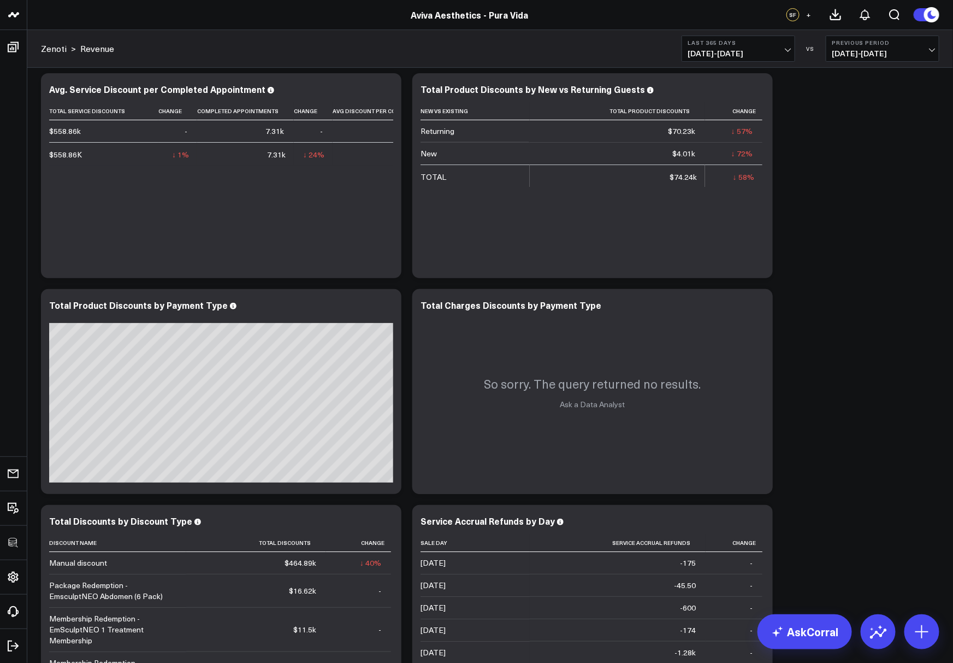
click at [755, 50] on span "09/09/24 - 09/08/25" at bounding box center [739, 53] width 102 height 9
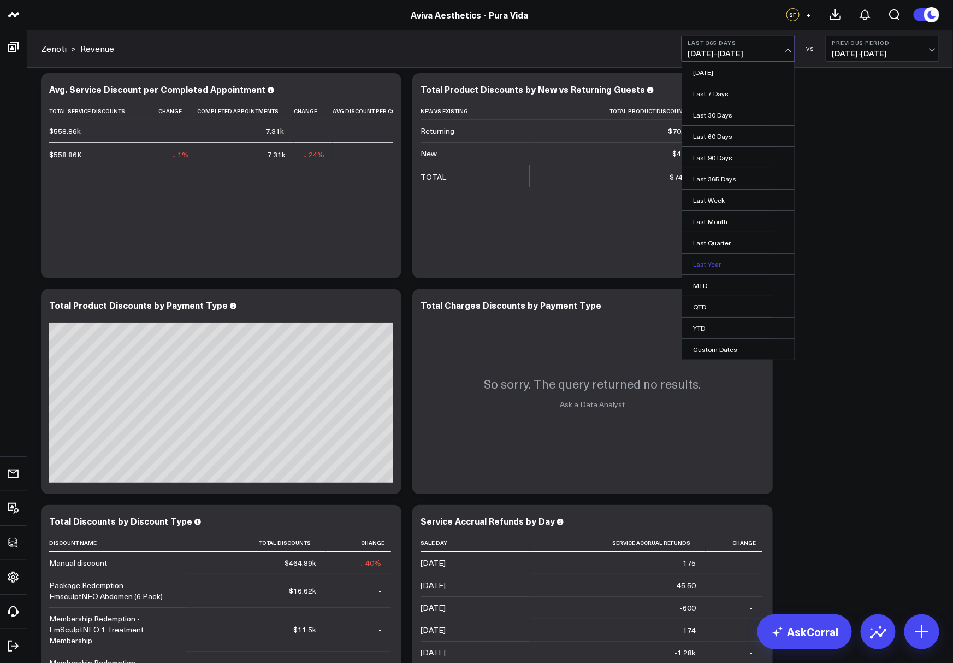
click at [697, 262] on link "Last Year" at bounding box center [738, 264] width 113 height 21
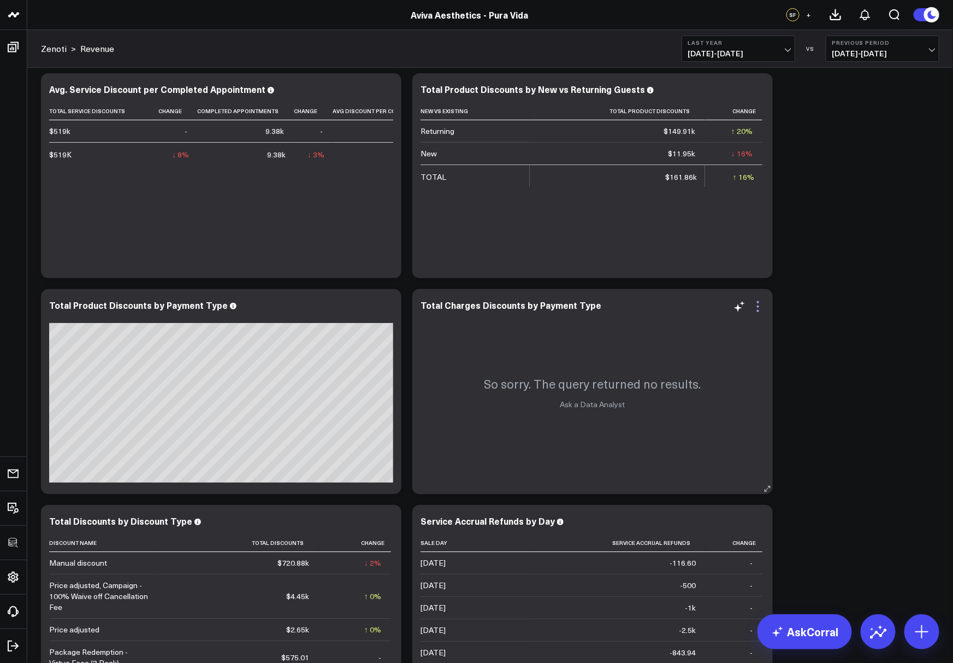
click at [761, 303] on icon at bounding box center [758, 306] width 13 height 13
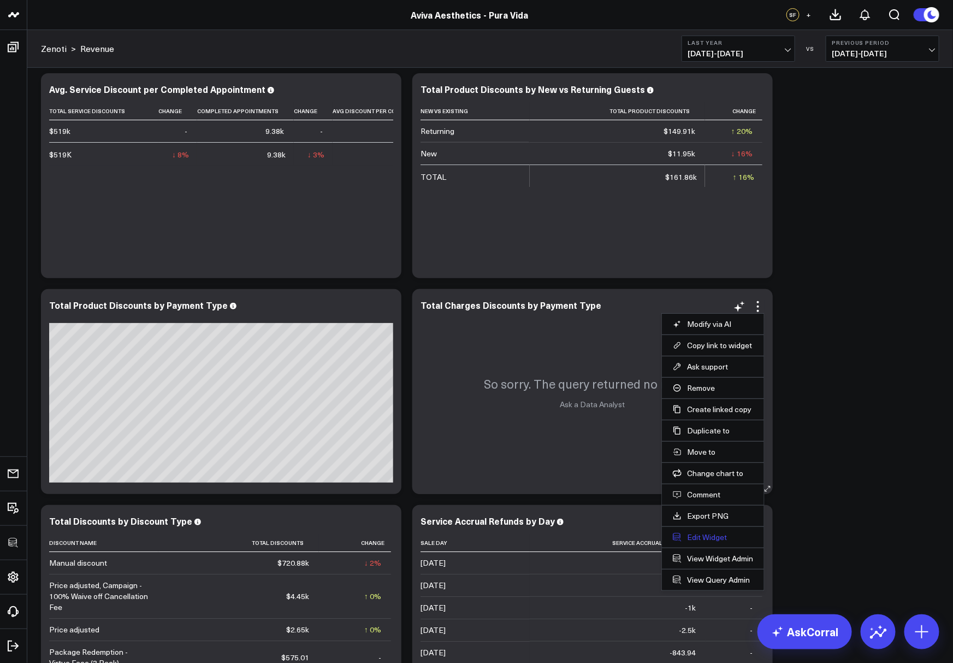
click at [698, 534] on button "Edit Widget" at bounding box center [713, 537] width 80 height 10
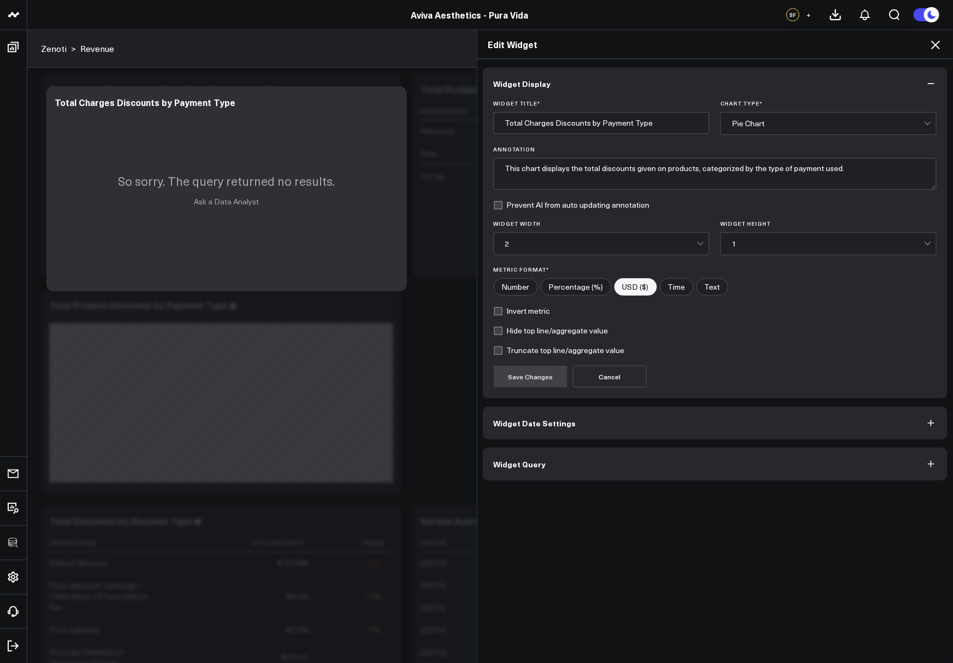
click at [624, 466] on button "Widget Query" at bounding box center [716, 464] width 466 height 33
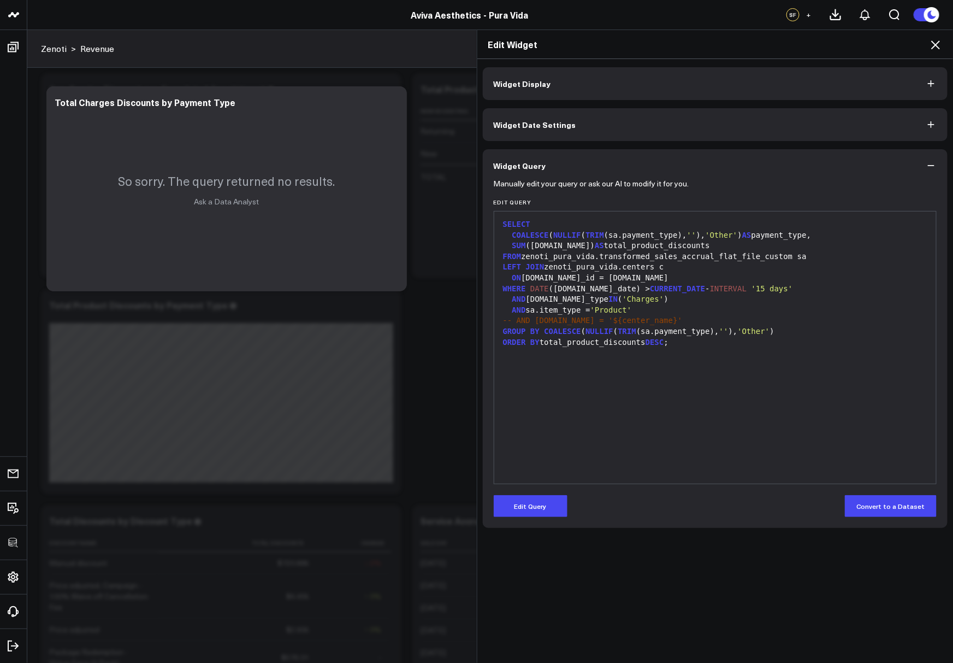
click at [617, 311] on span "'Product'" at bounding box center [612, 309] width 42 height 9
click at [638, 379] on div "SELECT COALESCE ( NULLIF ( TRIM (sa.payment_type), '' ), 'Other' ) AS payment_t…" at bounding box center [716, 347] width 432 height 261
click at [534, 505] on button "Edit Query" at bounding box center [531, 506] width 74 height 22
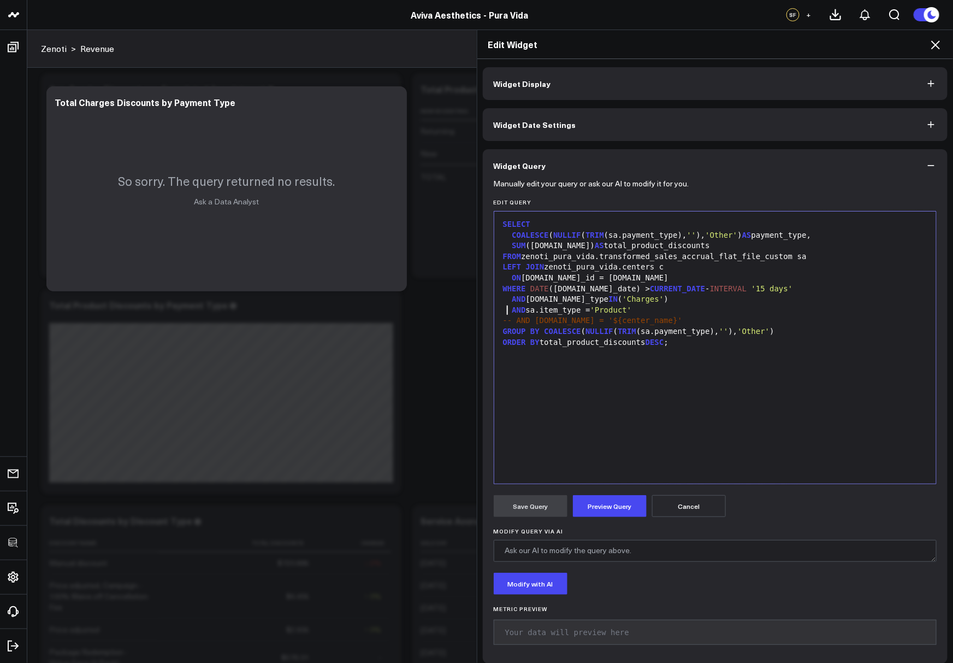
click at [509, 311] on div "AND sa.item_type = 'Product'" at bounding box center [716, 310] width 432 height 11
click at [597, 508] on button "Preview Query" at bounding box center [610, 506] width 74 height 22
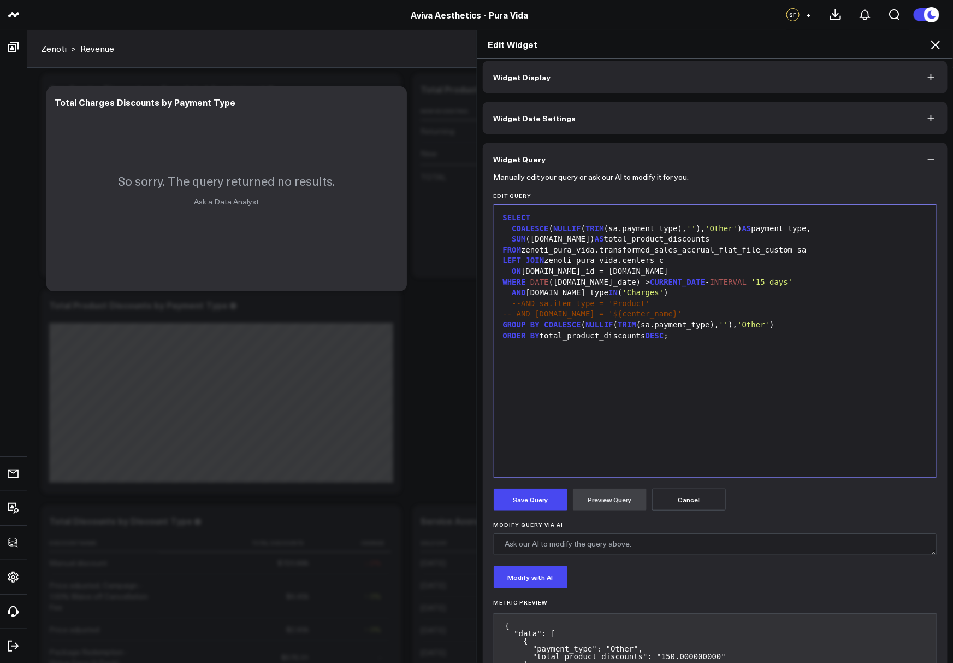
scroll to position [60, 0]
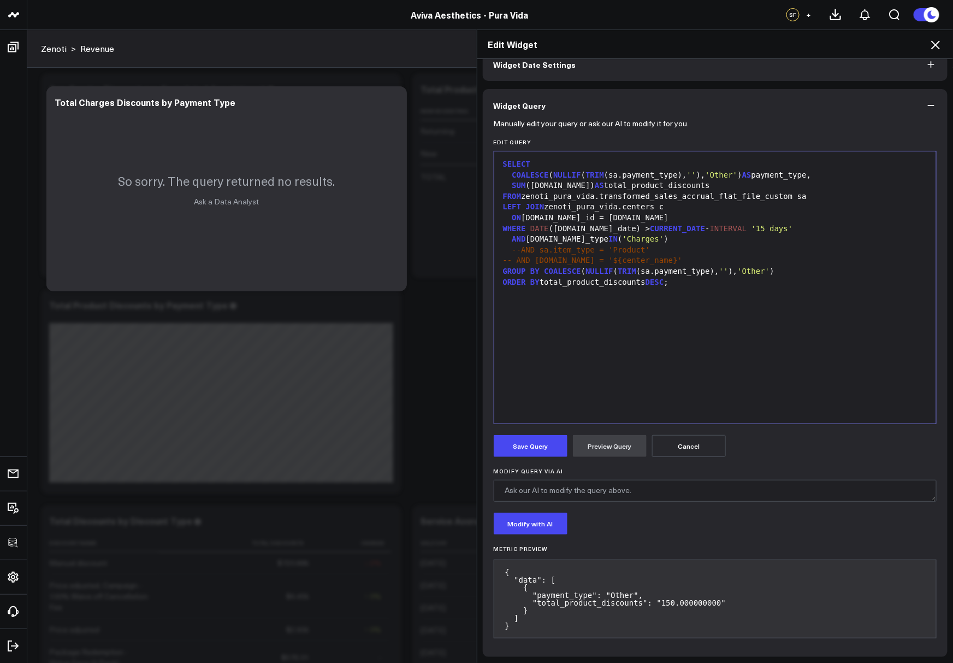
click at [523, 251] on span "--AND sa.item_type = 'Product'" at bounding box center [581, 249] width 138 height 9
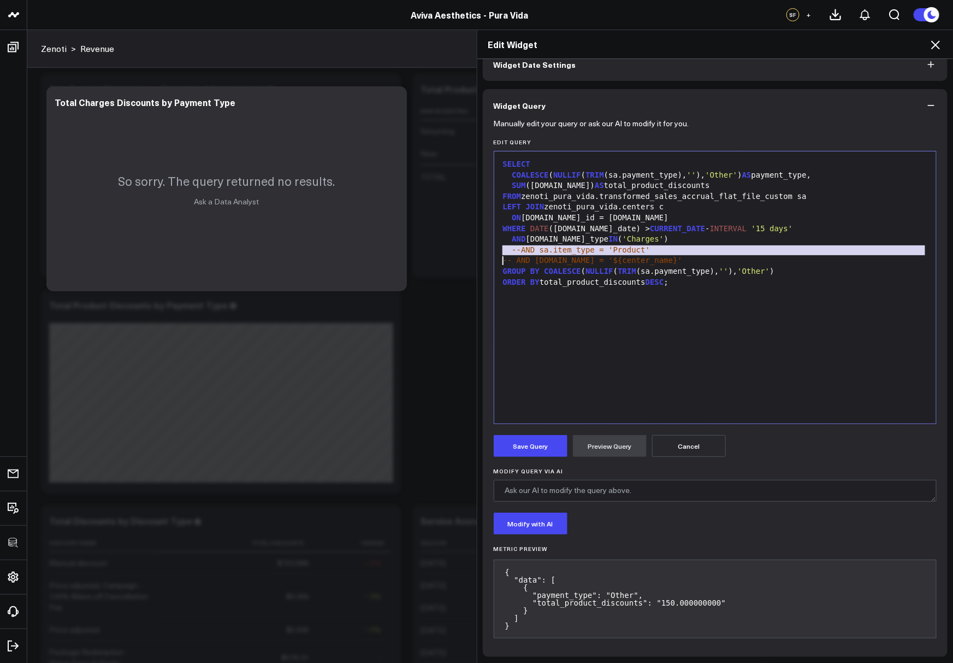
click at [523, 251] on span "--AND sa.item_type = 'Product'" at bounding box center [581, 249] width 138 height 9
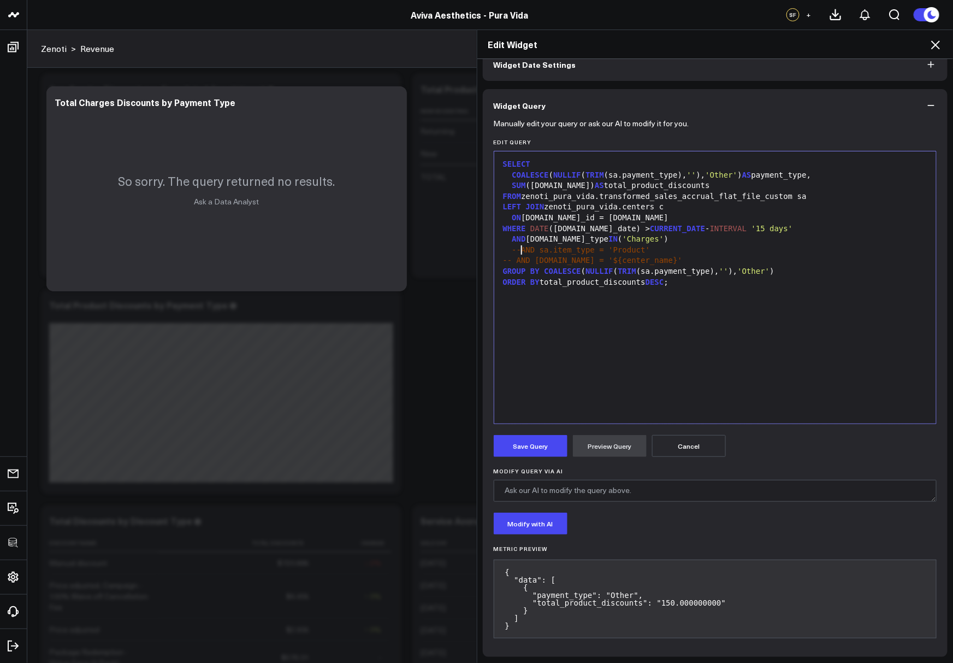
click at [697, 445] on button "Cancel" at bounding box center [689, 446] width 74 height 22
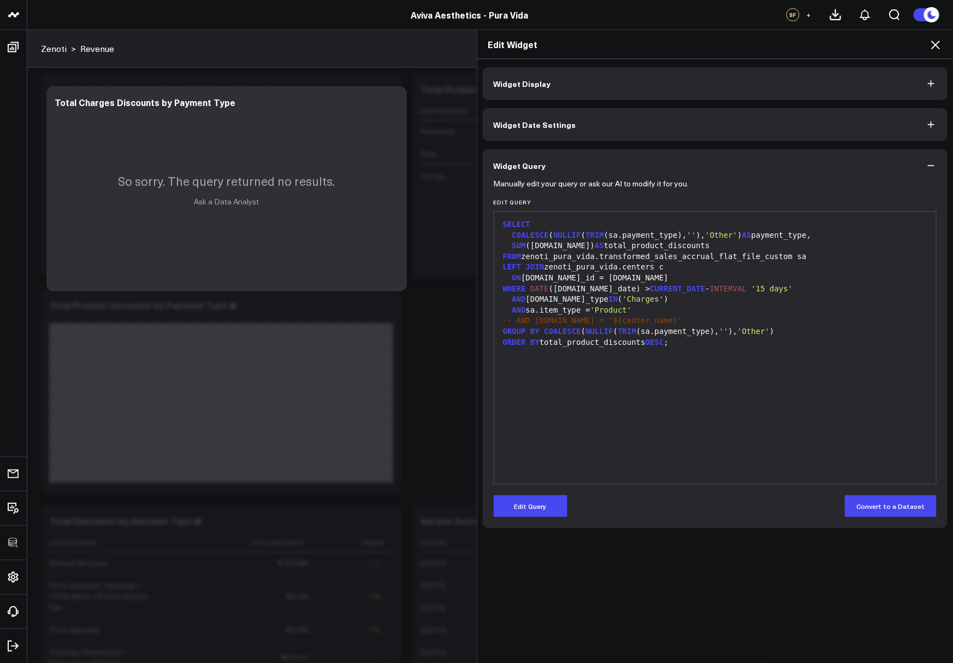
click at [945, 46] on div "Edit Widget" at bounding box center [716, 44] width 476 height 29
click at [933, 47] on icon at bounding box center [935, 44] width 13 height 13
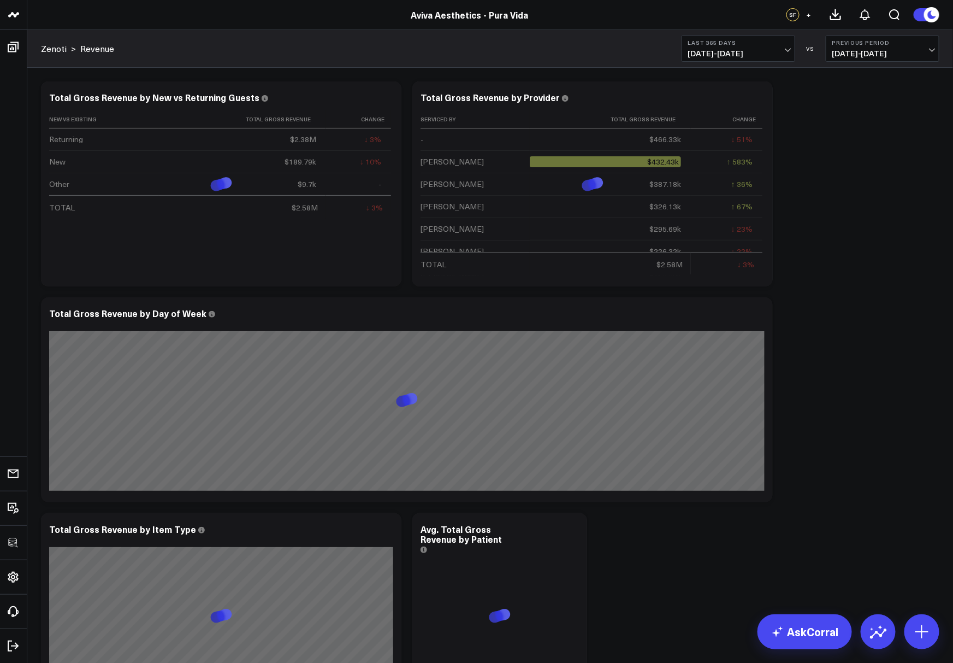
scroll to position [62, 0]
